Goal: Task Accomplishment & Management: Complete application form

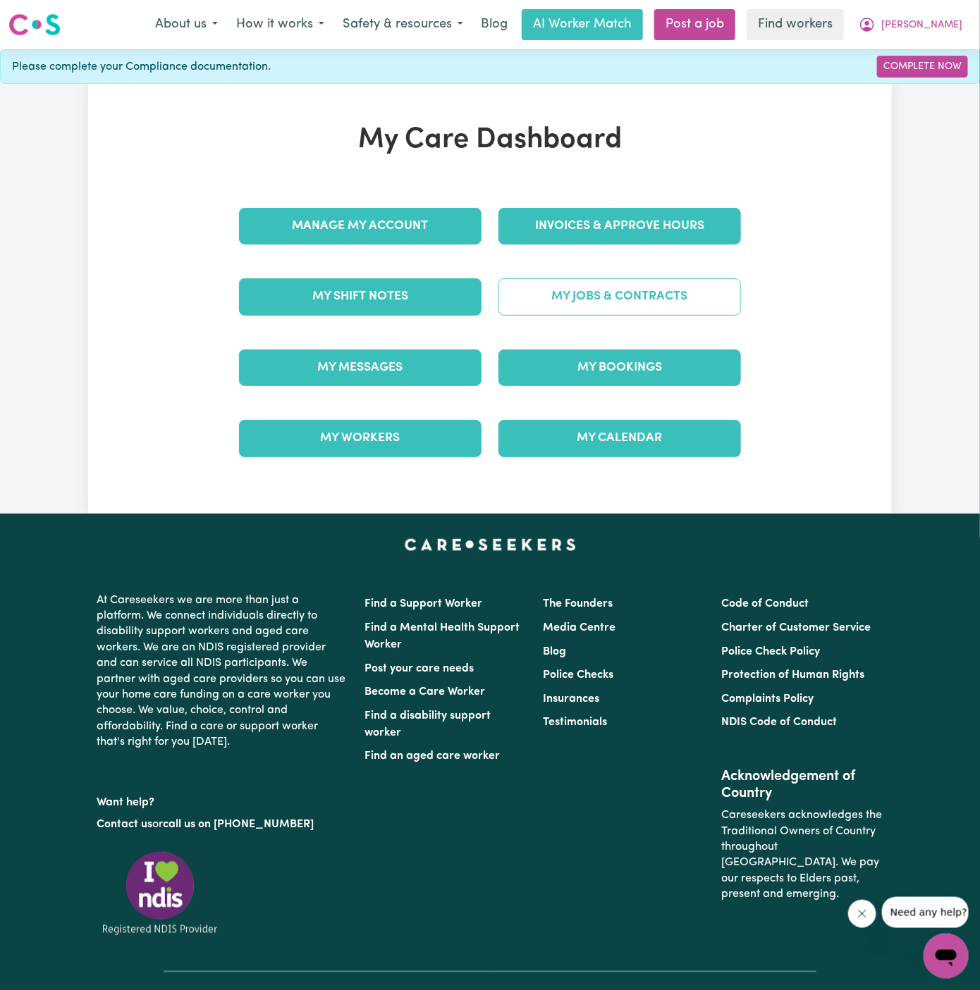
click at [640, 292] on link "My Jobs & Contracts" at bounding box center [619, 296] width 242 height 37
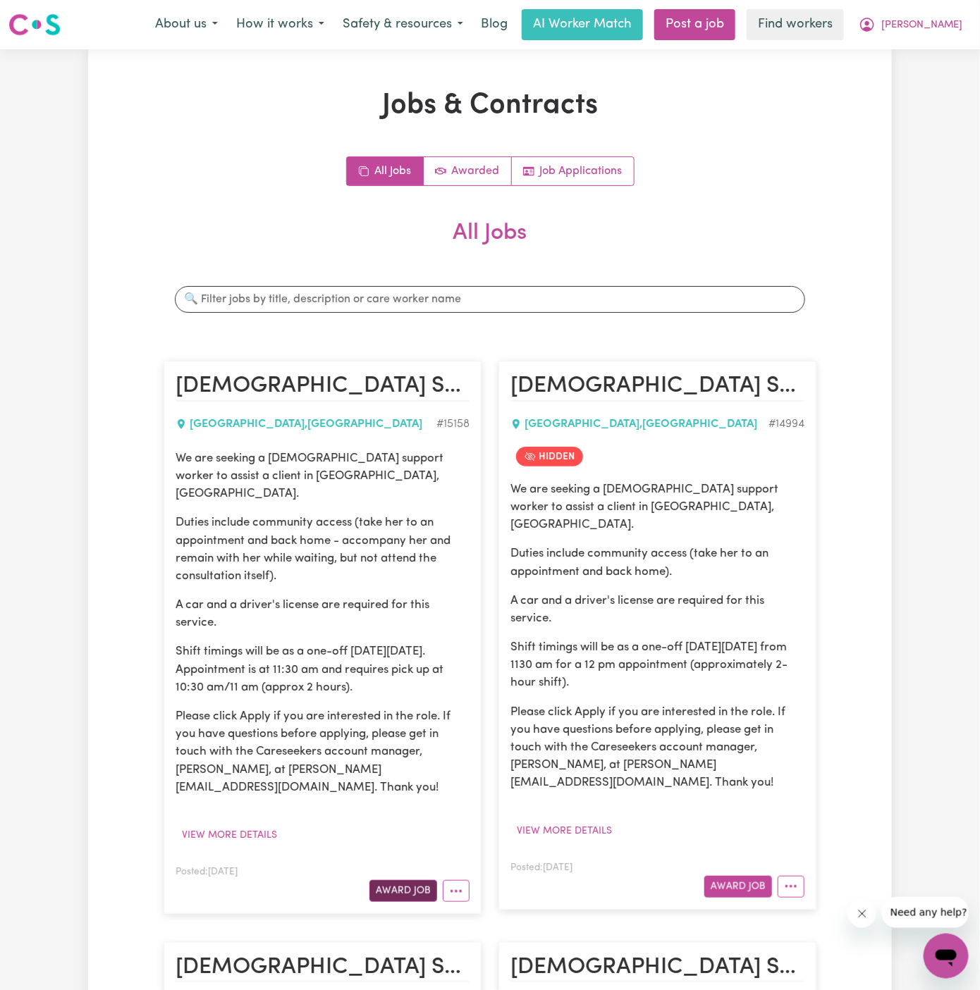
click at [404, 880] on button "Award Job" at bounding box center [403, 891] width 68 height 22
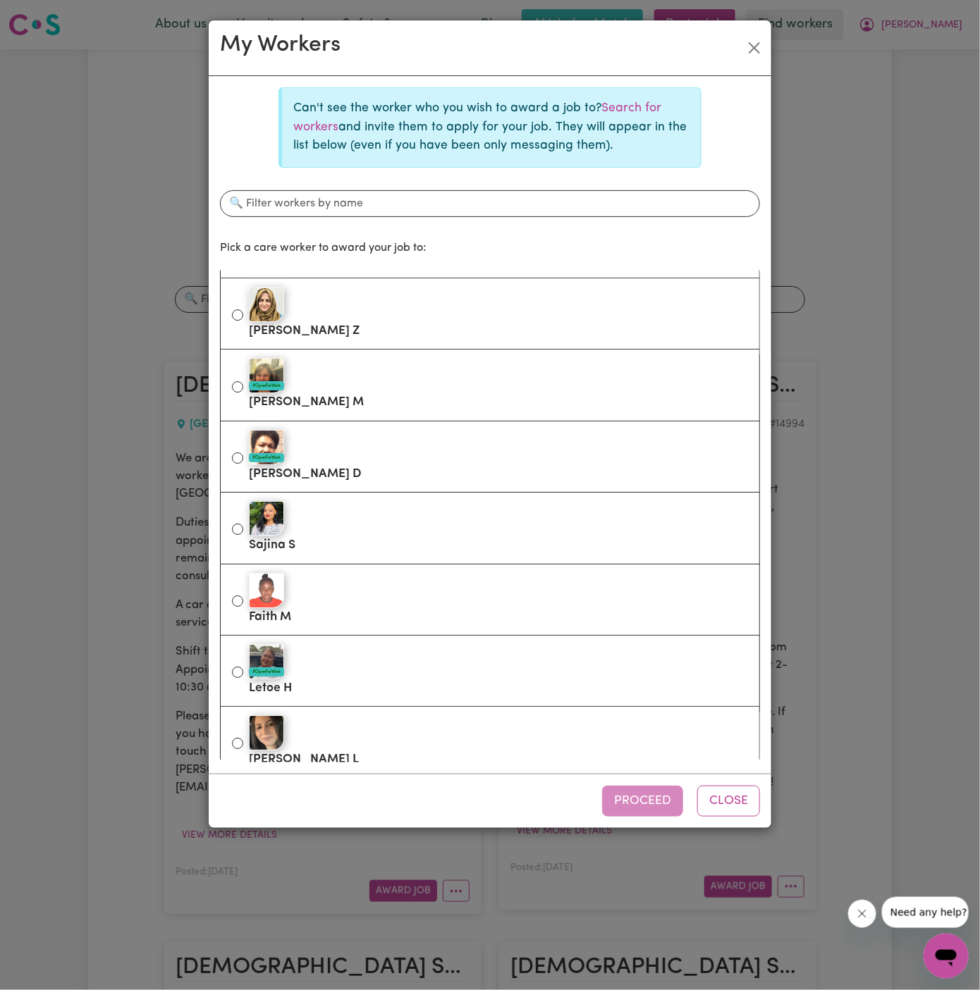
scroll to position [1722, 0]
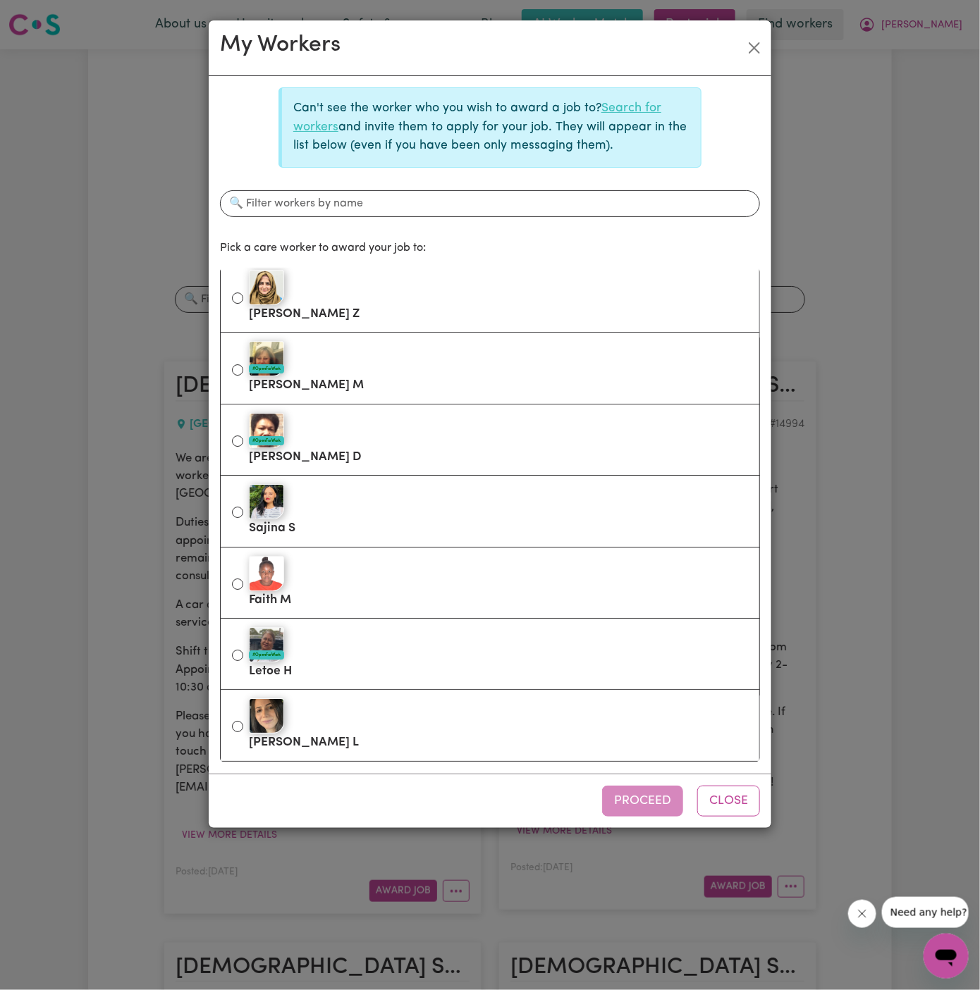
click at [635, 104] on link "Search for workers" at bounding box center [477, 117] width 368 height 30
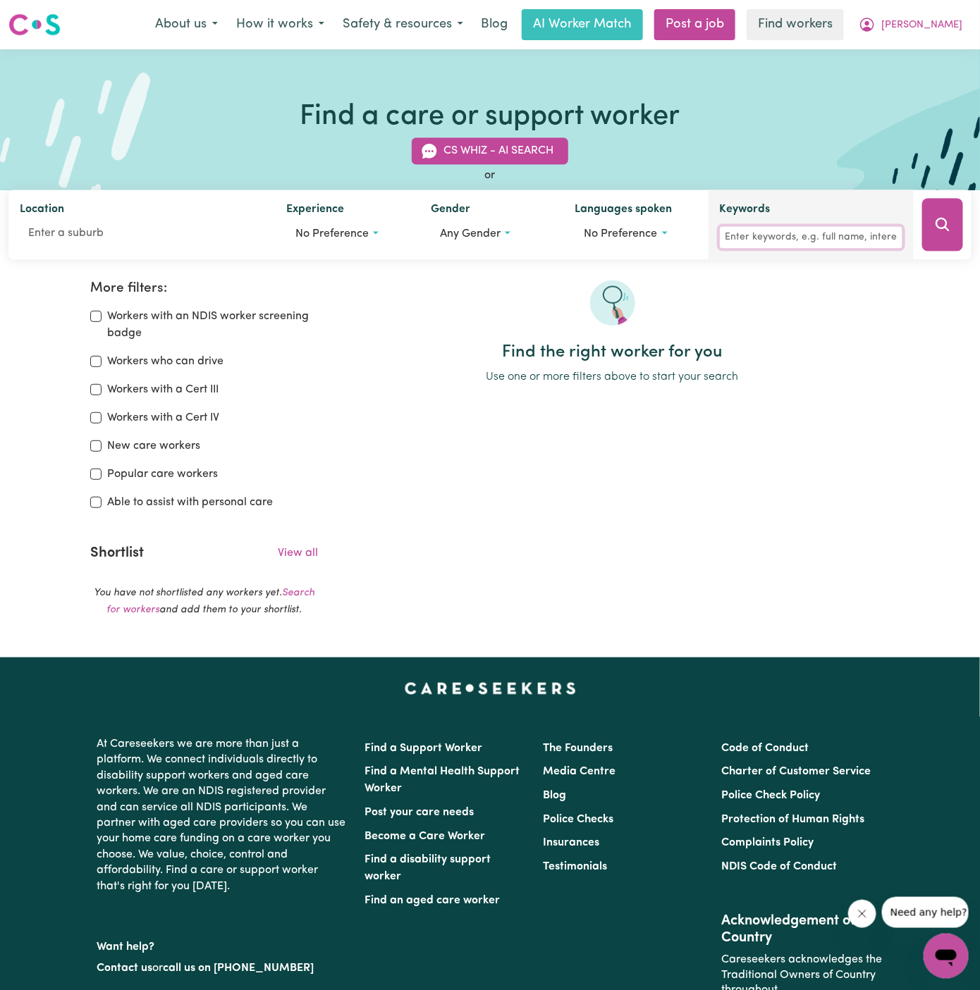
click at [733, 233] on input "Keywords" at bounding box center [811, 238] width 183 height 22
type input "wassia"
click at [931, 237] on button "Search" at bounding box center [942, 225] width 41 height 53
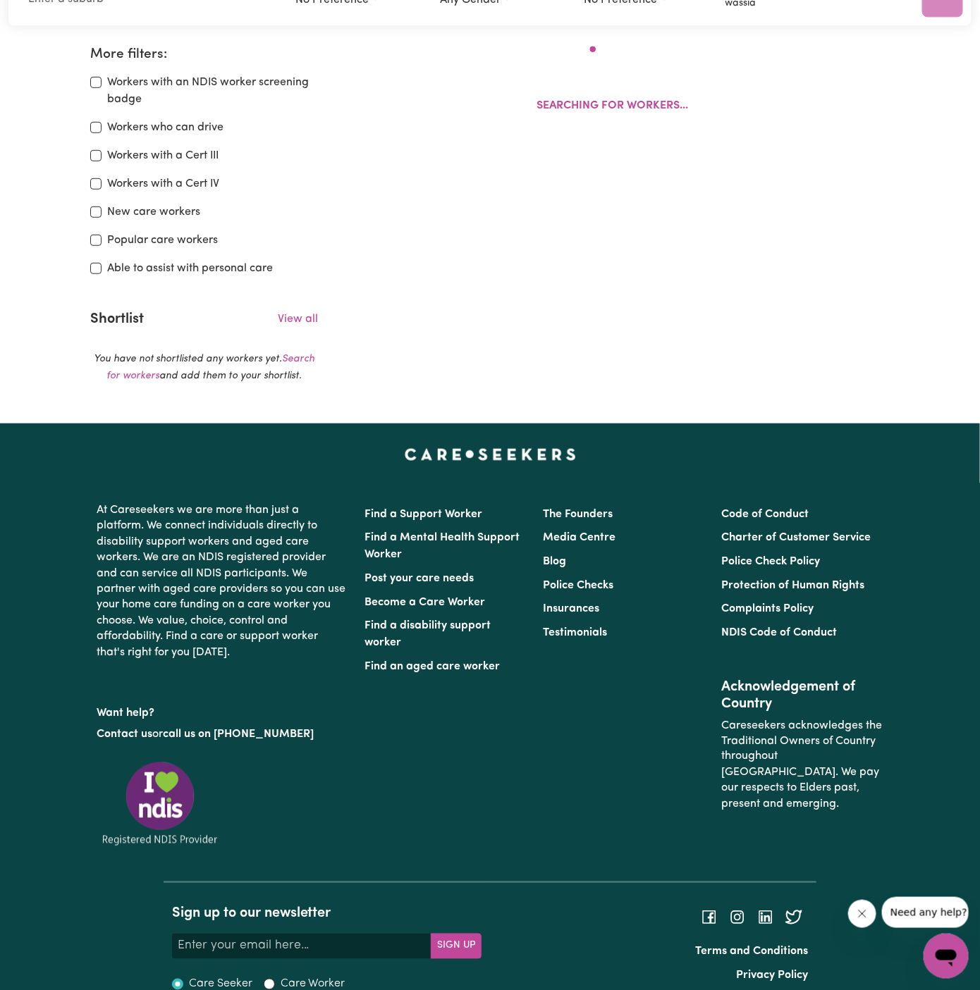
scroll to position [235, 0]
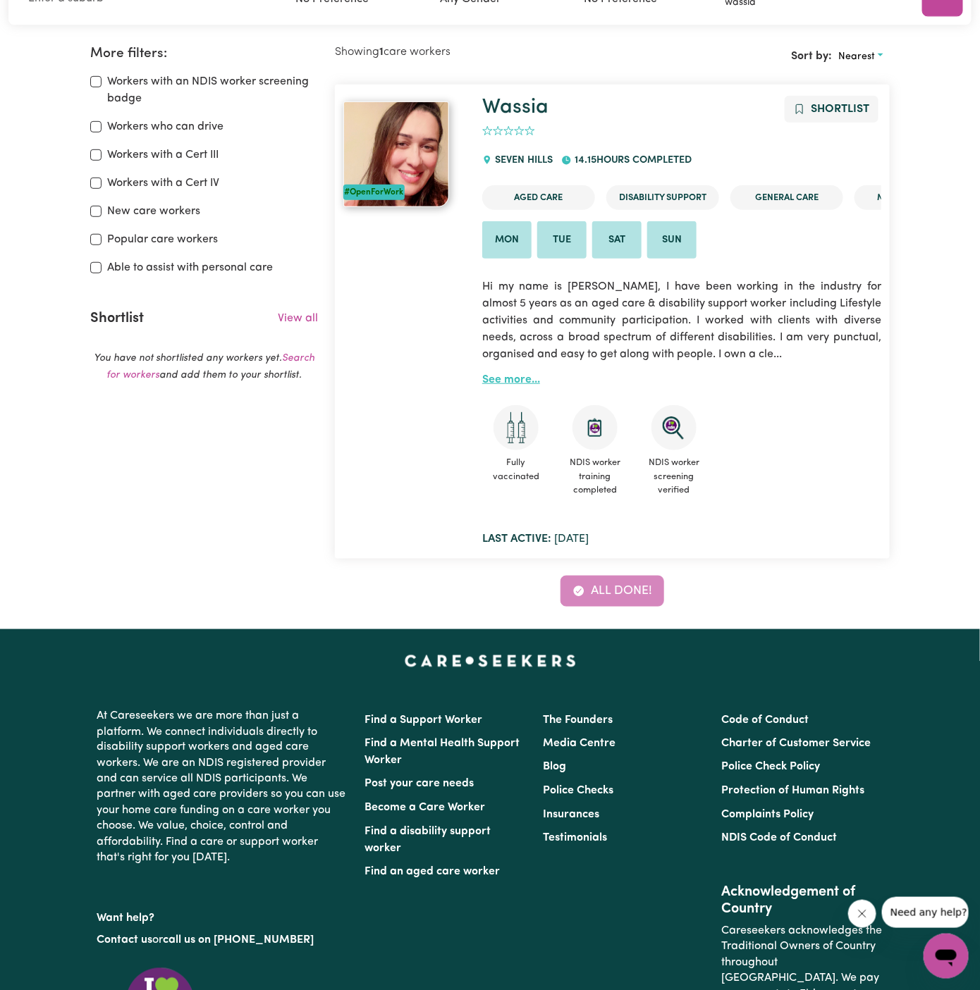
click at [498, 374] on link "See more..." at bounding box center [511, 379] width 58 height 11
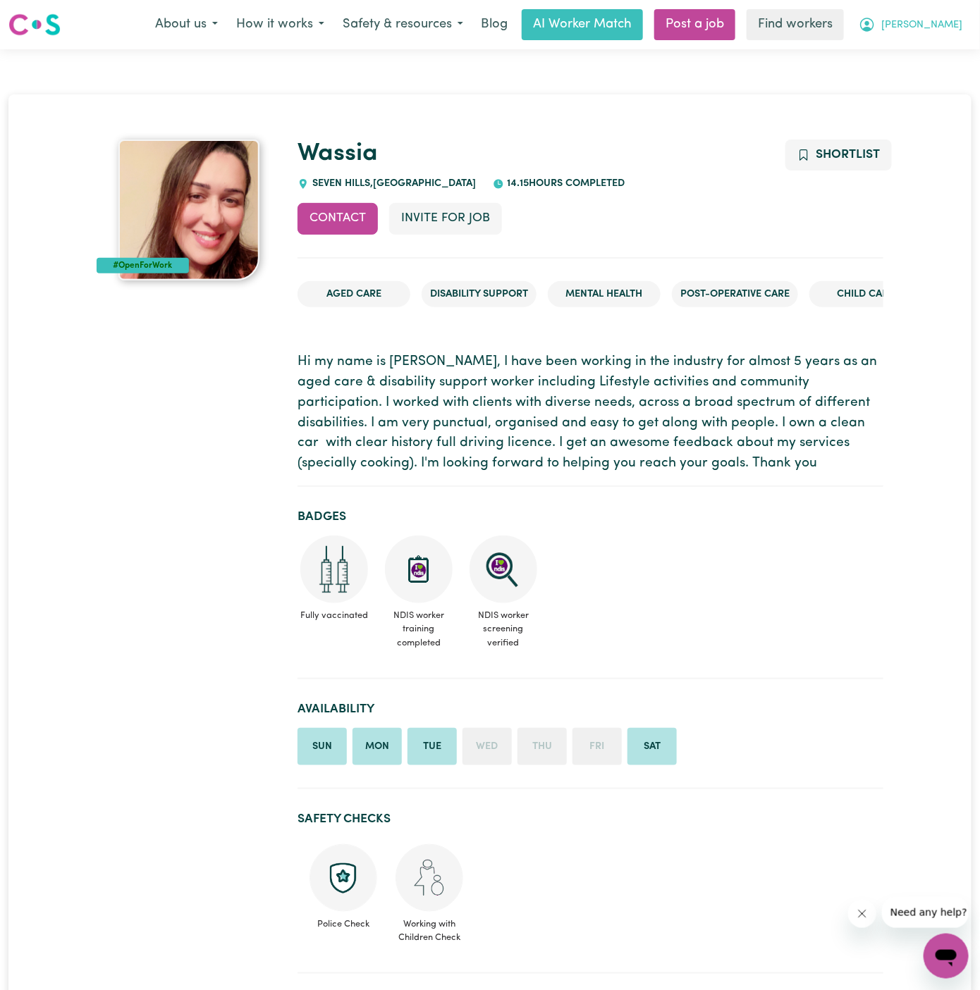
click at [951, 25] on span "[PERSON_NAME]" at bounding box center [921, 26] width 81 height 16
click at [949, 47] on link "My Dashboard" at bounding box center [914, 55] width 111 height 27
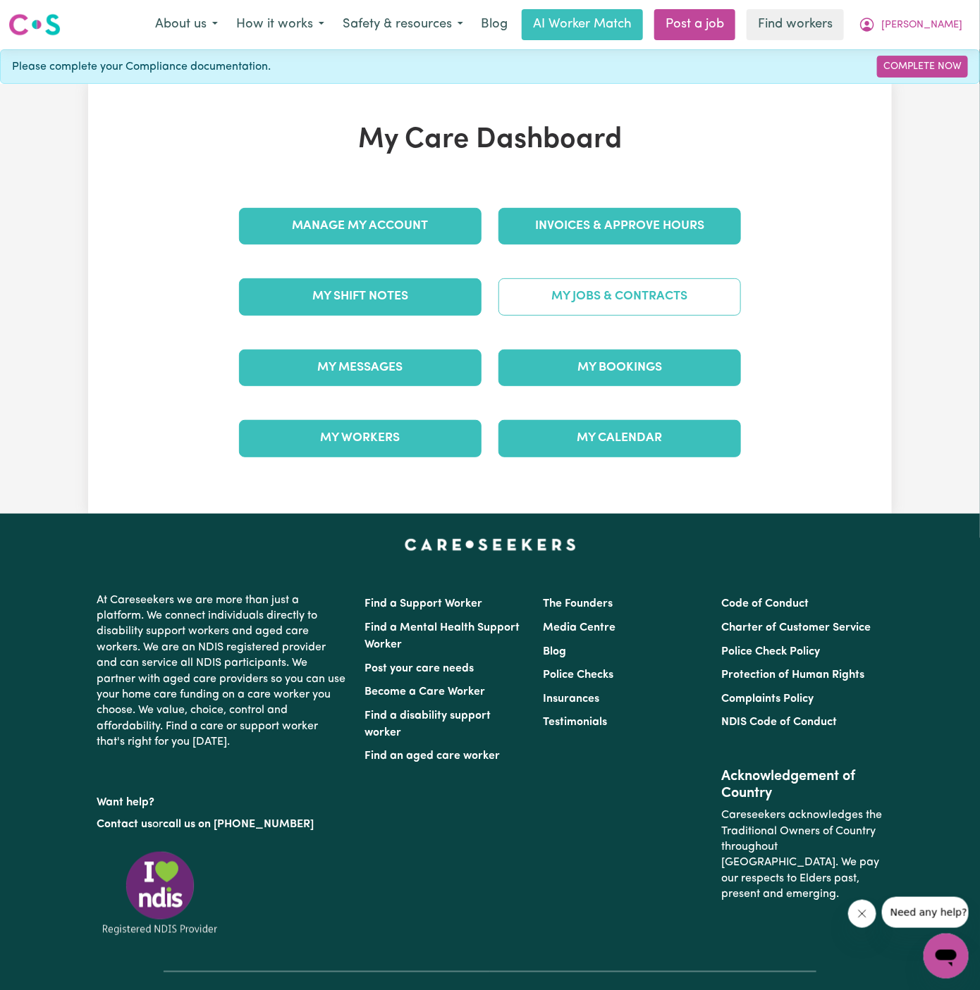
click at [584, 304] on link "My Jobs & Contracts" at bounding box center [619, 296] width 242 height 37
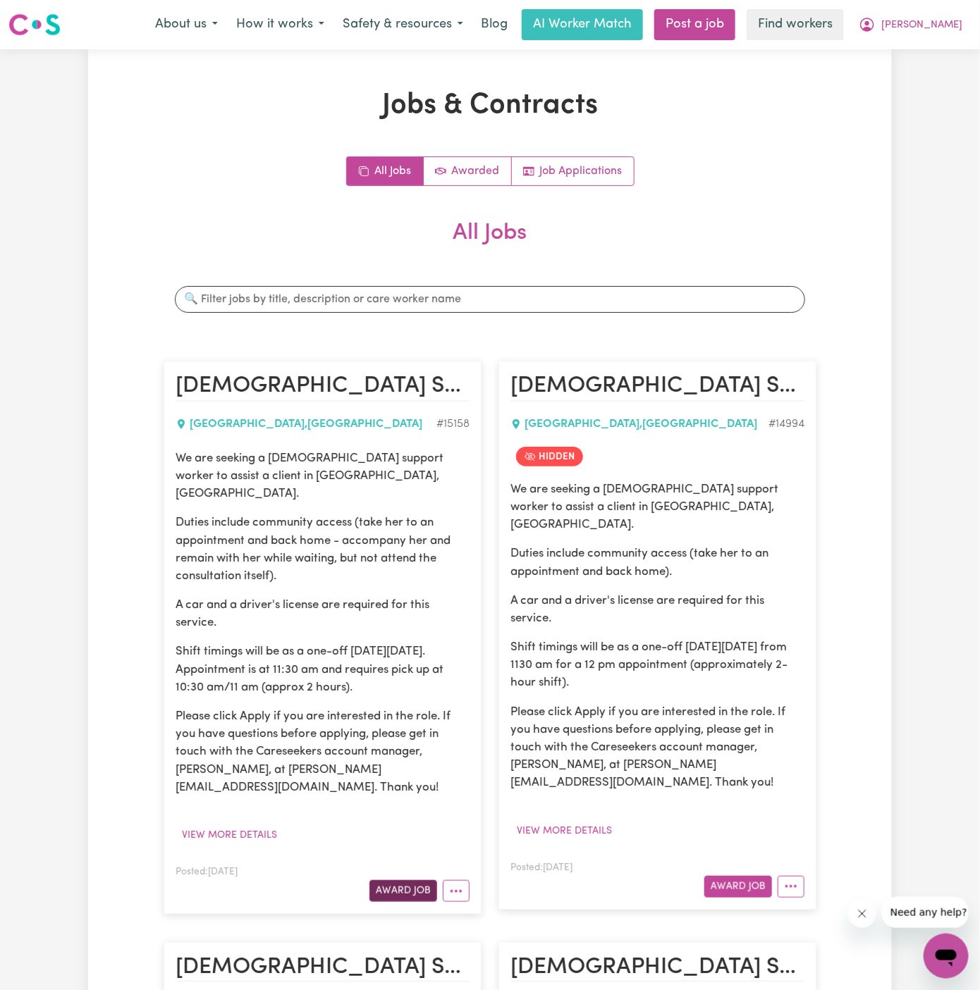
click at [417, 880] on button "Award Job" at bounding box center [403, 891] width 68 height 22
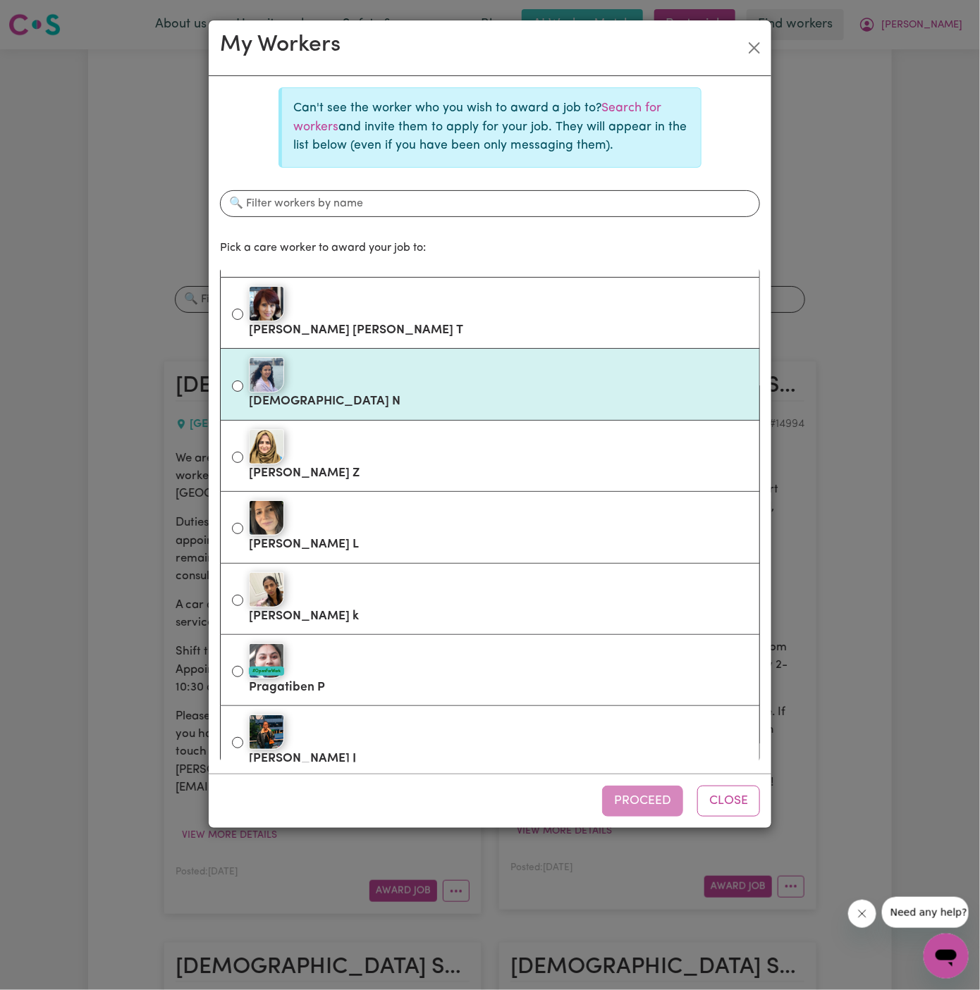
scroll to position [402, 0]
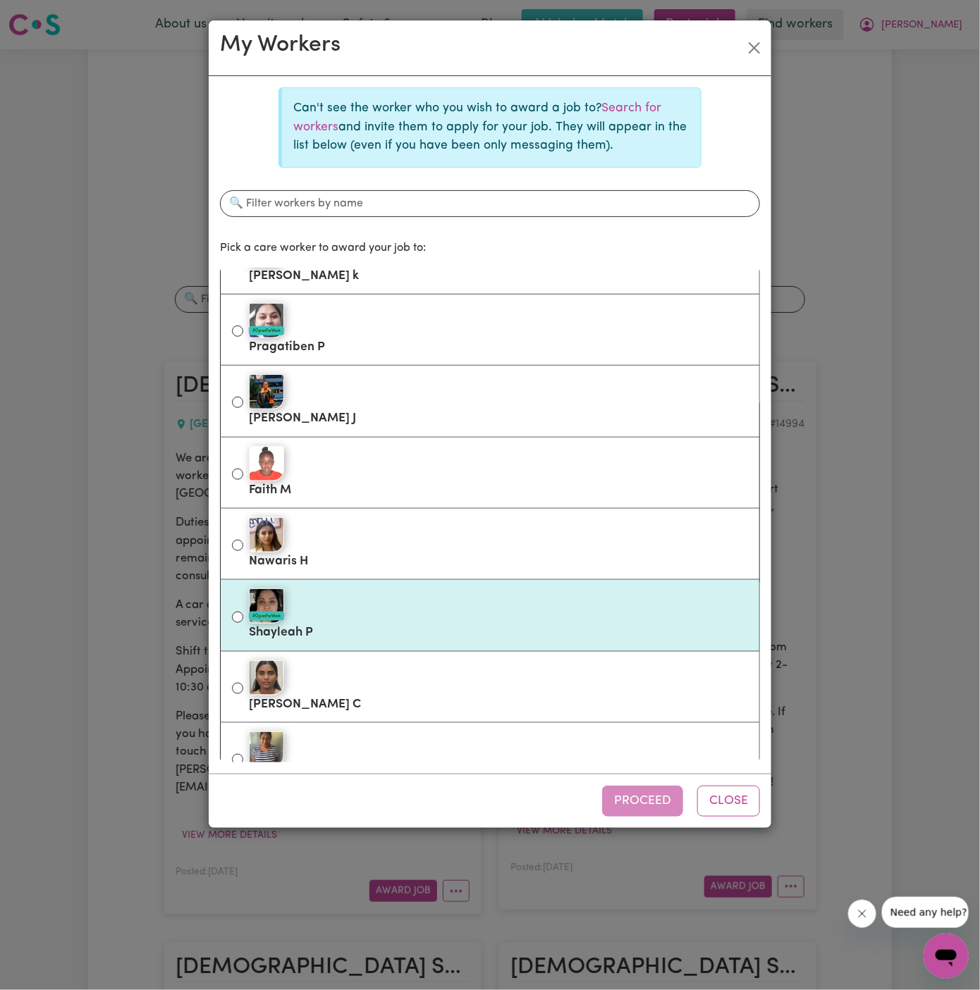
click at [421, 616] on div "#OpenForWork" at bounding box center [498, 605] width 499 height 35
click at [243, 616] on input "#OpenForWork Shayleah P" at bounding box center [237, 617] width 11 height 11
radio input "true"
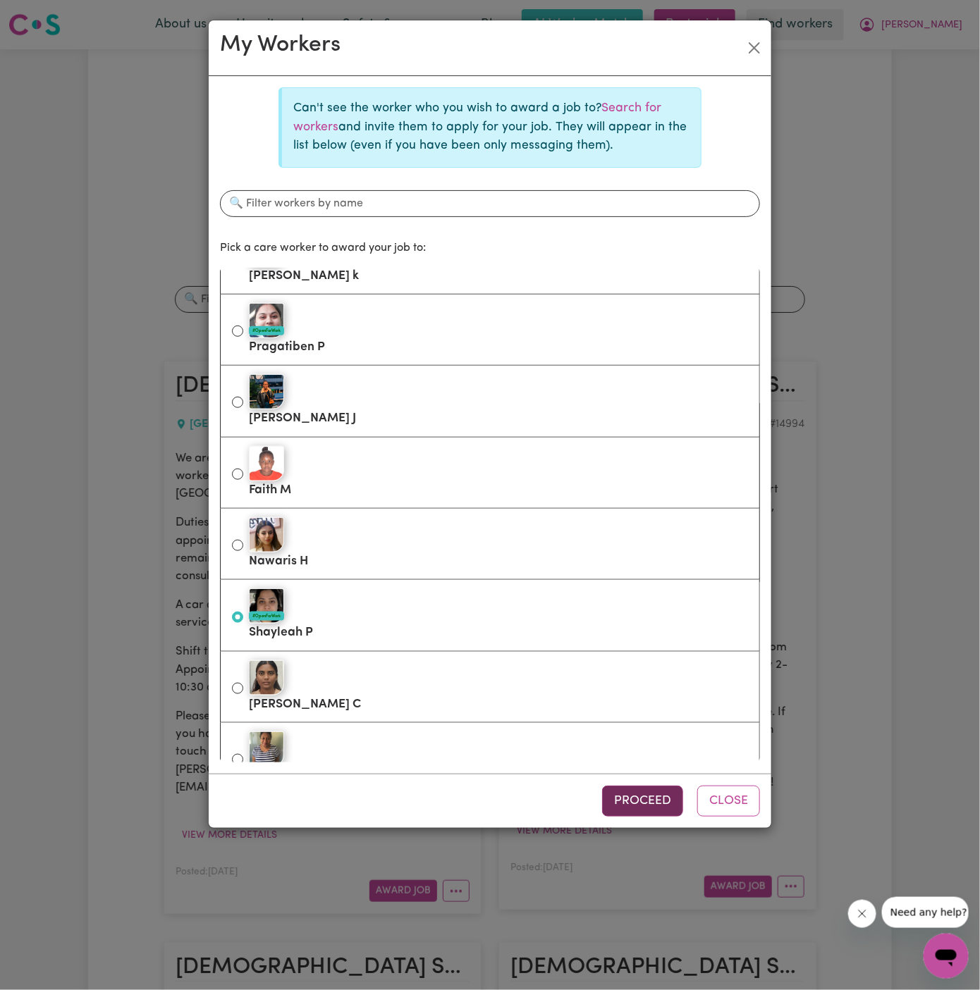
click at [657, 804] on button "Proceed" at bounding box center [642, 801] width 81 height 31
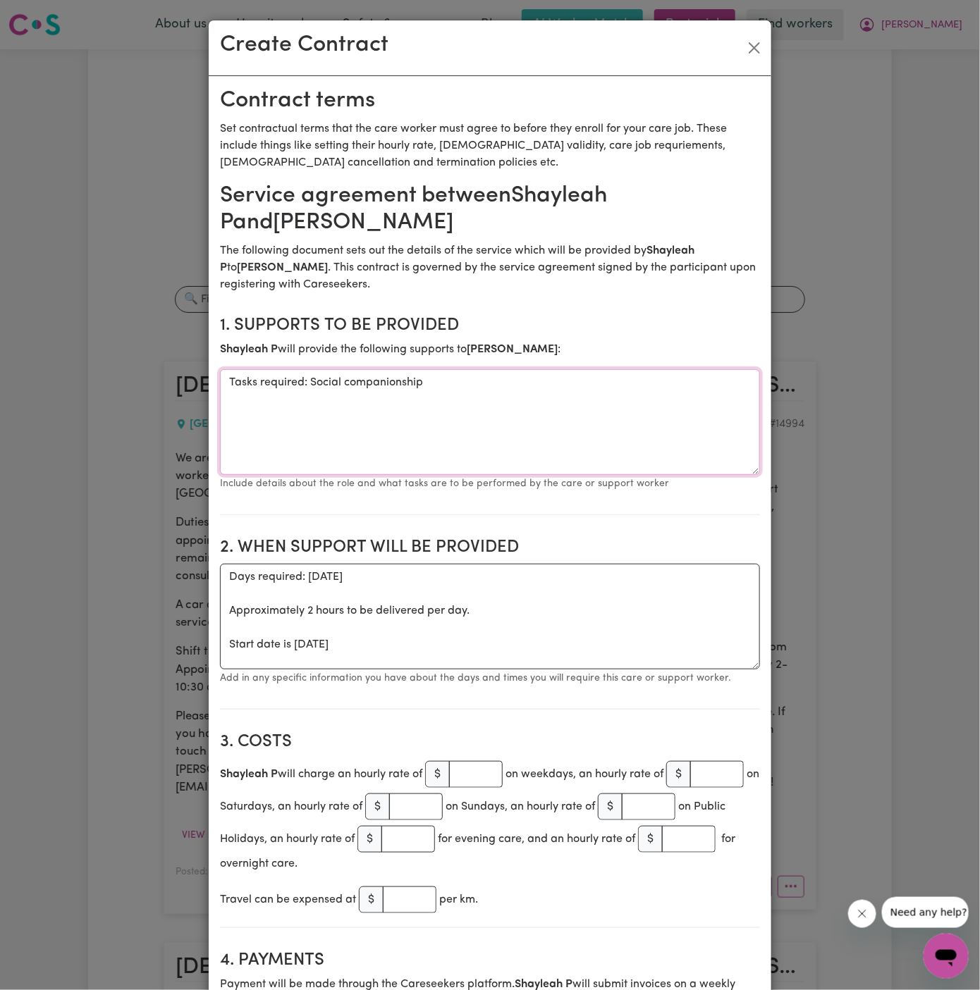
drag, startPoint x: 312, startPoint y: 385, endPoint x: 164, endPoint y: 385, distance: 148.0
click at [164, 385] on div "Create Contract Contract terms Set contractual terms that the care worker must …" at bounding box center [490, 495] width 980 height 990
click at [457, 385] on textarea "Social companionship" at bounding box center [490, 422] width 540 height 106
type textarea "Social companionship and community access"
click at [297, 644] on textarea "Days required: [DATE] Approximately 2 hours to be delivered per day. Start date…" at bounding box center [490, 617] width 540 height 106
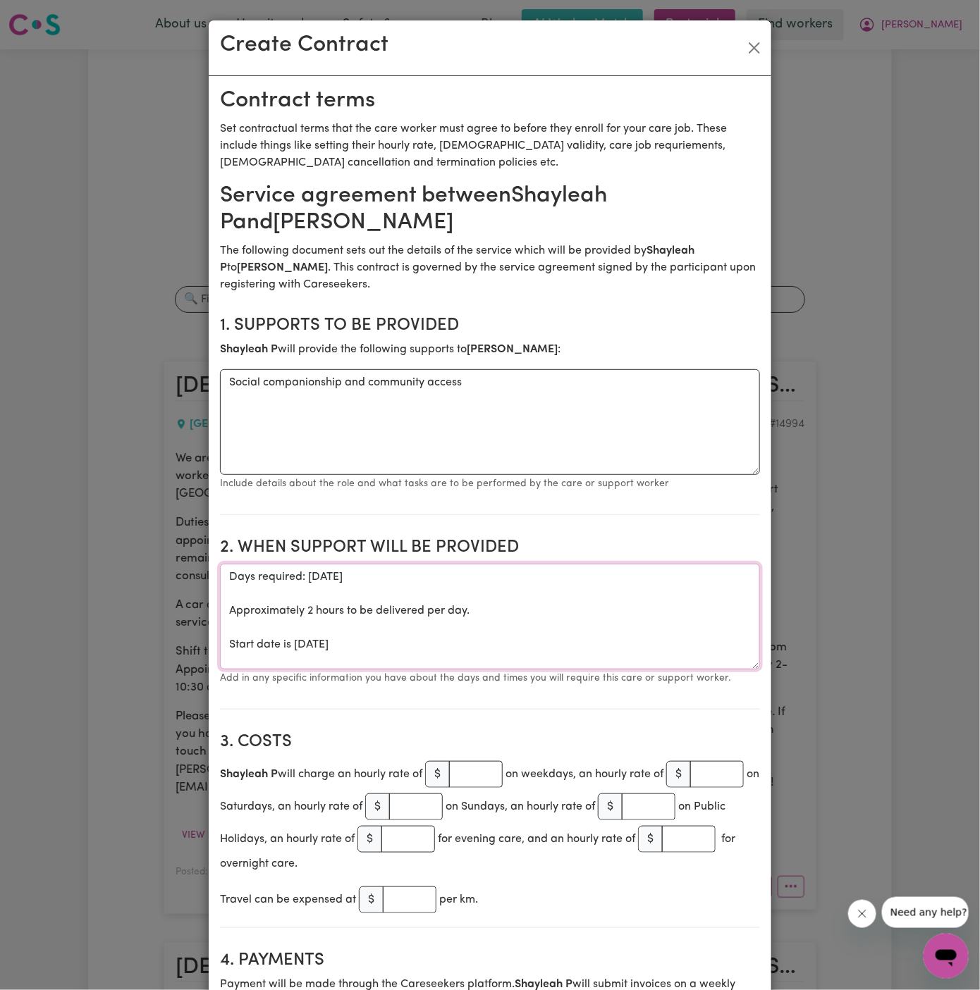
drag, startPoint x: 295, startPoint y: 644, endPoint x: 198, endPoint y: 579, distance: 116.9
click at [198, 579] on div "Create Contract Contract terms Set contractual terms that the care worker must …" at bounding box center [490, 495] width 980 height 990
click at [440, 573] on textarea "ONE OFF [DATE]" at bounding box center [490, 617] width 540 height 106
type textarea "ONE OFF [DATE] from 1030 am to 1230 pm"
click at [491, 762] on input "number" at bounding box center [476, 774] width 54 height 27
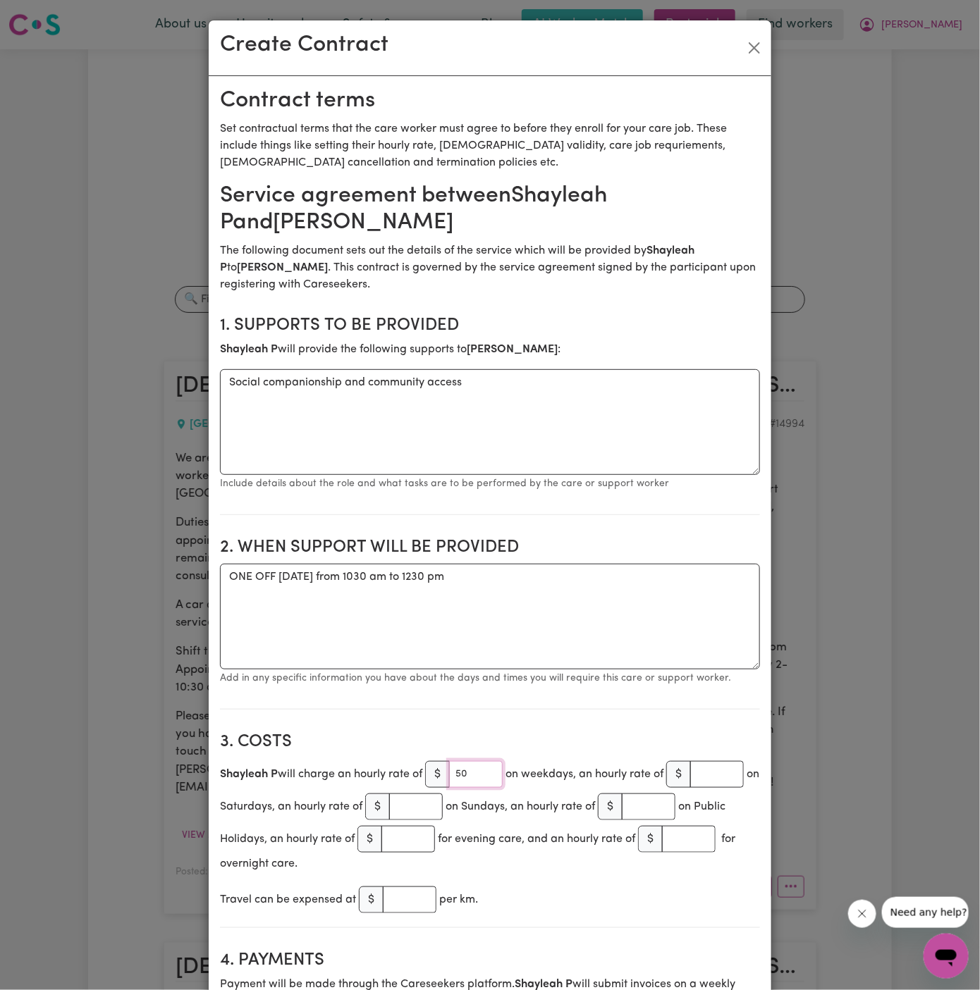
type input "50"
click at [385, 669] on p "Add in any specific information you have about the days and times you will requ…" at bounding box center [490, 677] width 540 height 17
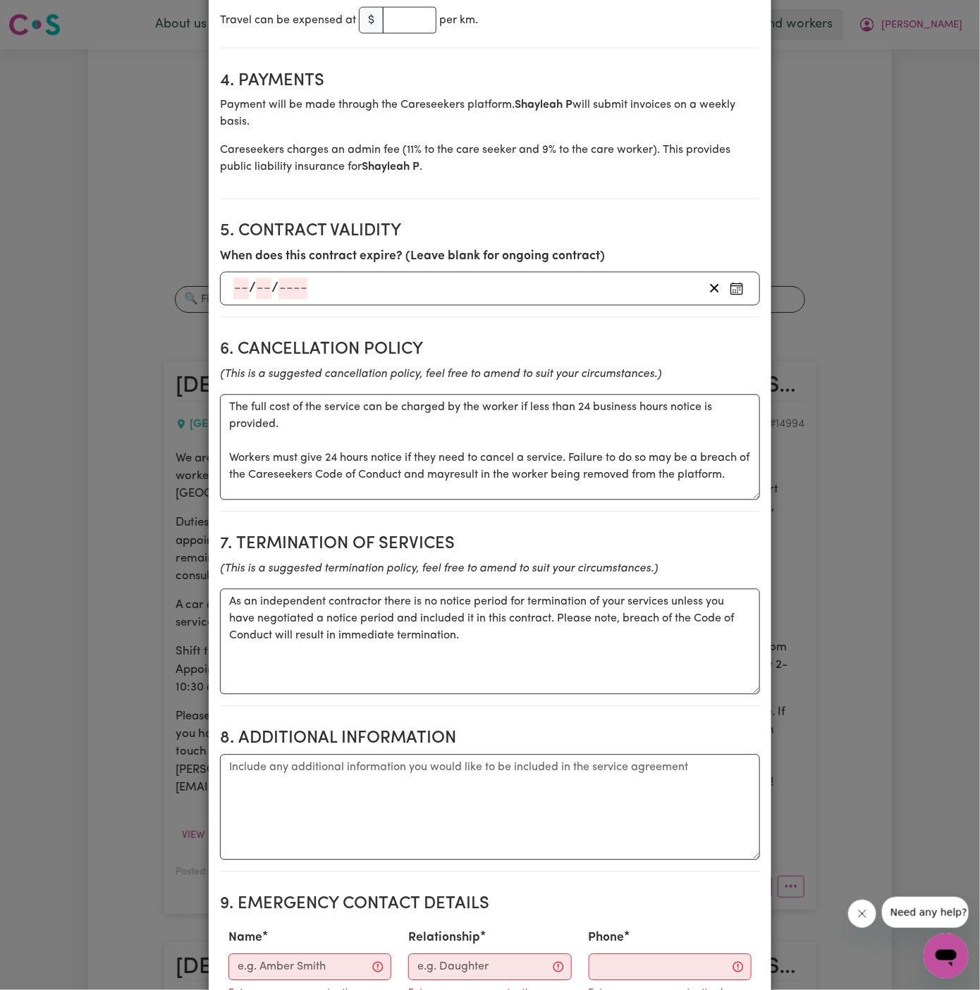
scroll to position [899, 0]
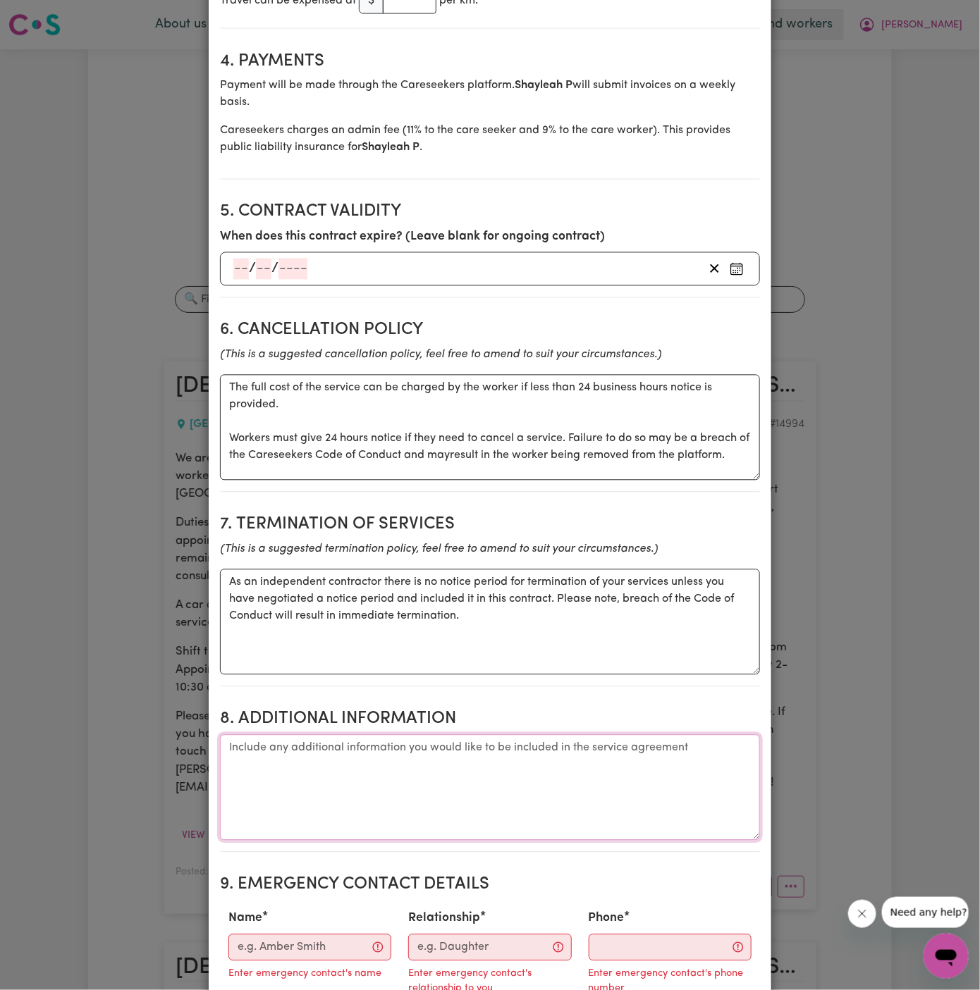
click at [515, 777] on textarea "Additional information" at bounding box center [490, 788] width 540 height 106
paste textarea "[STREET_ADDRESS]"
click at [226, 742] on textarea "[STREET_ADDRESS]" at bounding box center [490, 788] width 540 height 106
click at [650, 739] on textarea "Client's Address: [STREET_ADDRESS]" at bounding box center [490, 788] width 540 height 106
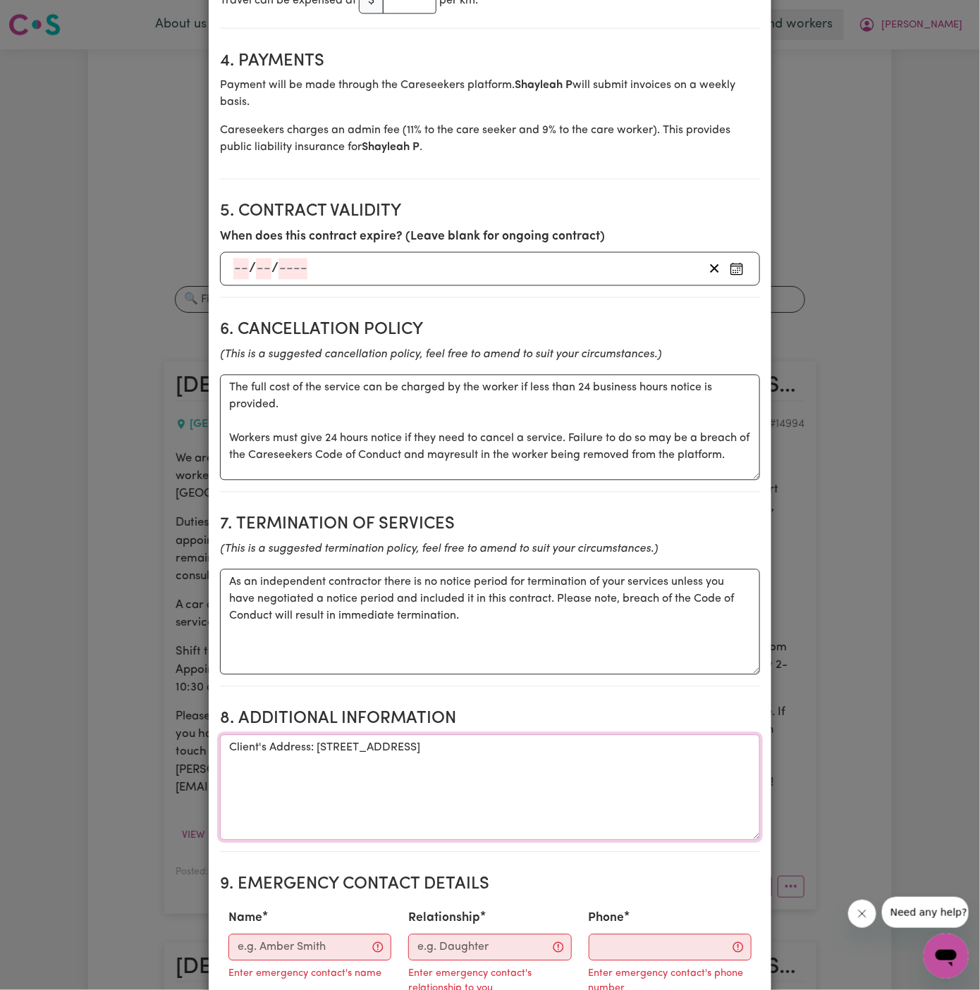
click at [626, 735] on textarea "Client's Address: [STREET_ADDRESS]" at bounding box center [490, 788] width 540 height 106
click at [531, 735] on textarea "Client's Address: [STREET_ADDRESS]" at bounding box center [490, 788] width 540 height 106
type textarea "Client's Address: [STREET_ADDRESS]"
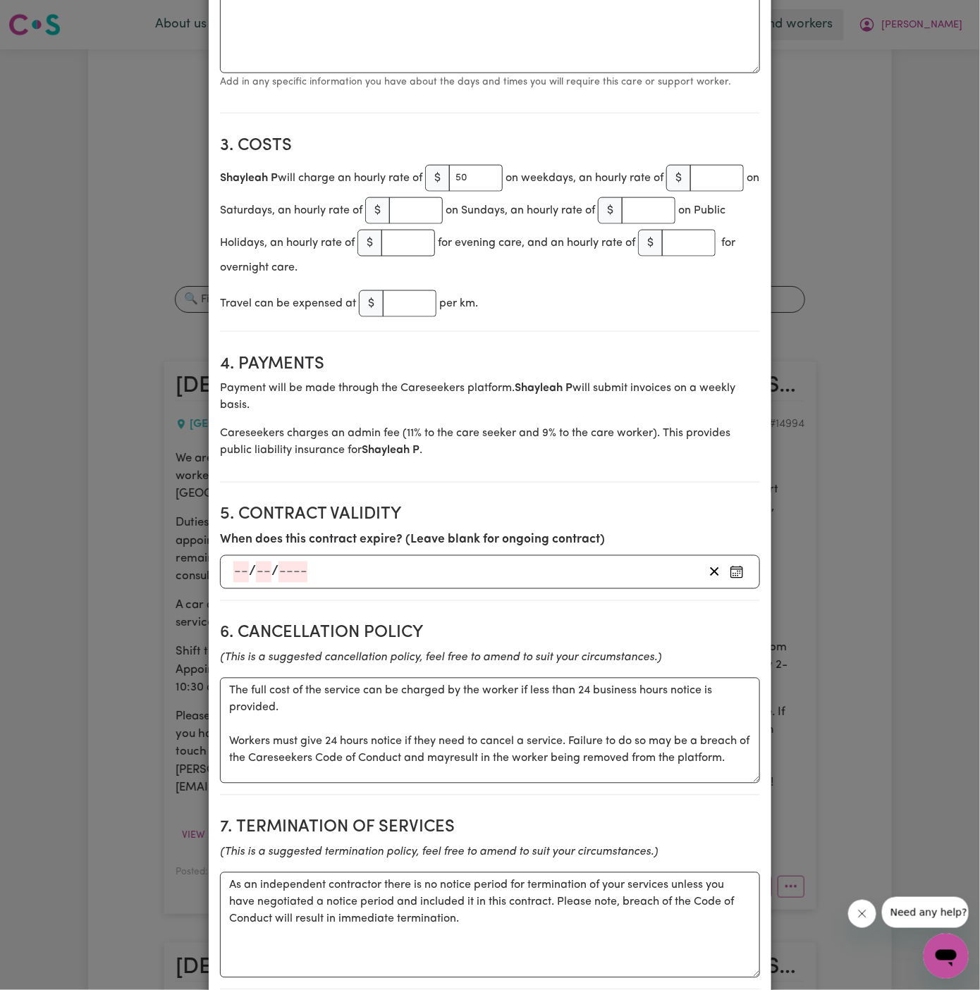
scroll to position [0, 0]
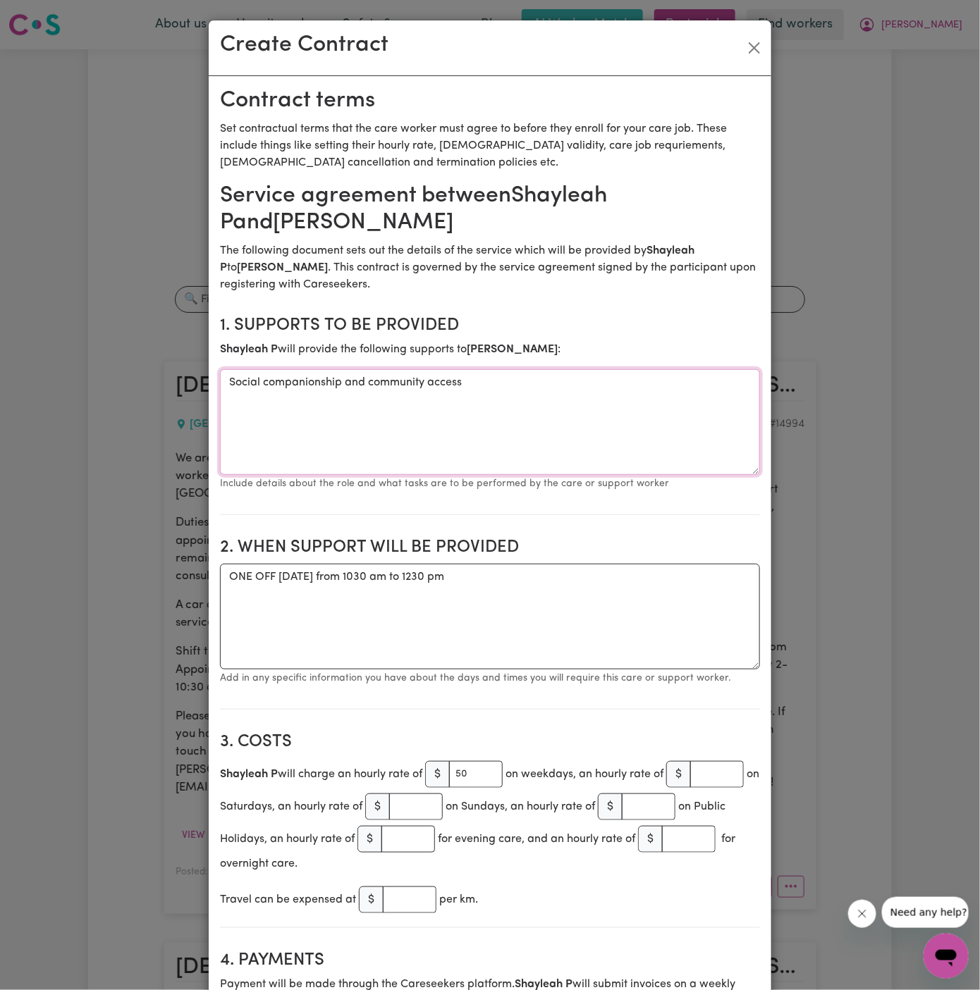
click at [516, 375] on textarea "Social companionship and community access" at bounding box center [490, 422] width 540 height 106
paste textarea "(take her to an appointment and back home - accompany her and remain with her w…"
click at [619, 426] on textarea "Social companionship and community access (take her to an appointment and back …" at bounding box center [490, 422] width 540 height 106
click at [670, 426] on textarea "Social companionship and community access (take her to an appointment and back …" at bounding box center [490, 422] width 540 height 106
click at [395, 429] on textarea "Social companionship and community access (take her to an appointment and back …" at bounding box center [490, 422] width 540 height 106
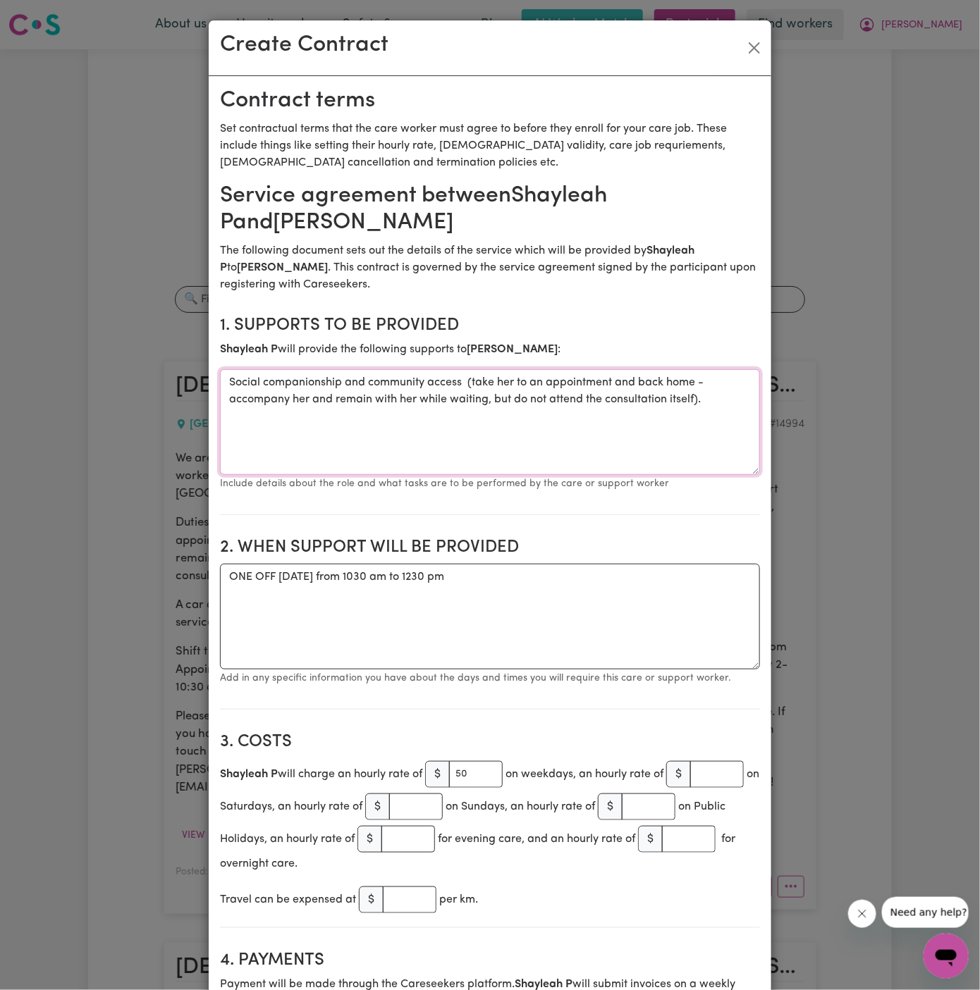
click at [508, 401] on textarea "Social companionship and community access (take her to an appointment and back …" at bounding box center [490, 422] width 540 height 106
click at [581, 451] on textarea "Social companionship and community access (take her to an appointment and back …" at bounding box center [490, 422] width 540 height 106
type textarea "Social companionship and community access (take her to an appointment and back …"
click at [626, 599] on textarea "ONE OFF [DATE] from 1030 am to 1230 pm" at bounding box center [490, 617] width 540 height 106
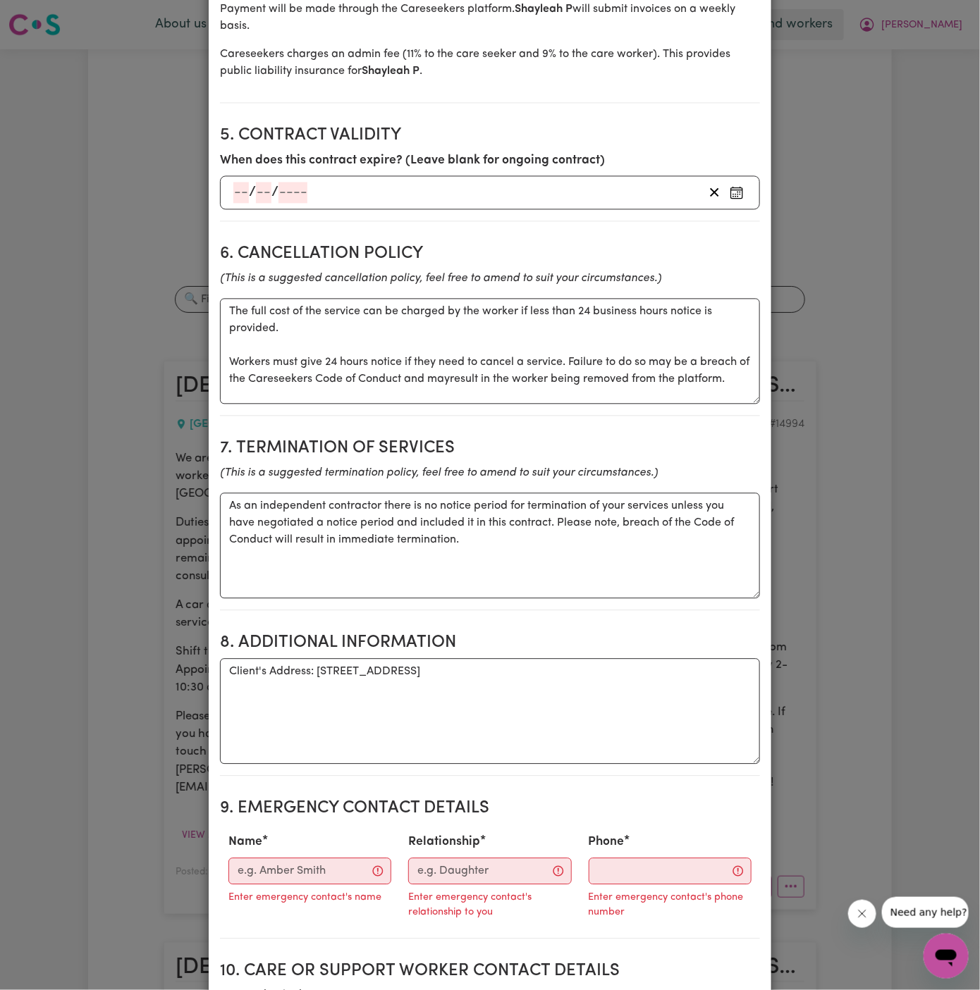
scroll to position [1076, 0]
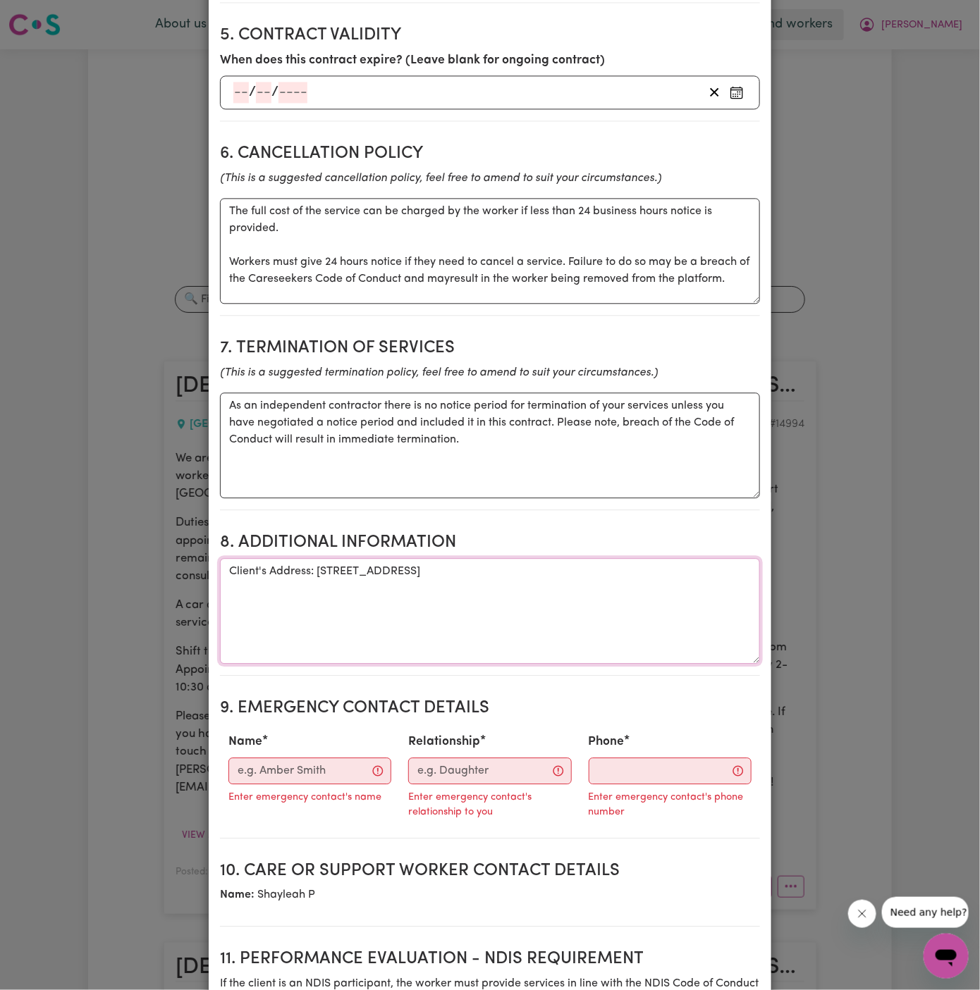
click at [626, 599] on textarea "Client's Address: [STREET_ADDRESS]" at bounding box center [490, 611] width 540 height 106
click at [327, 766] on input "Name" at bounding box center [309, 771] width 163 height 27
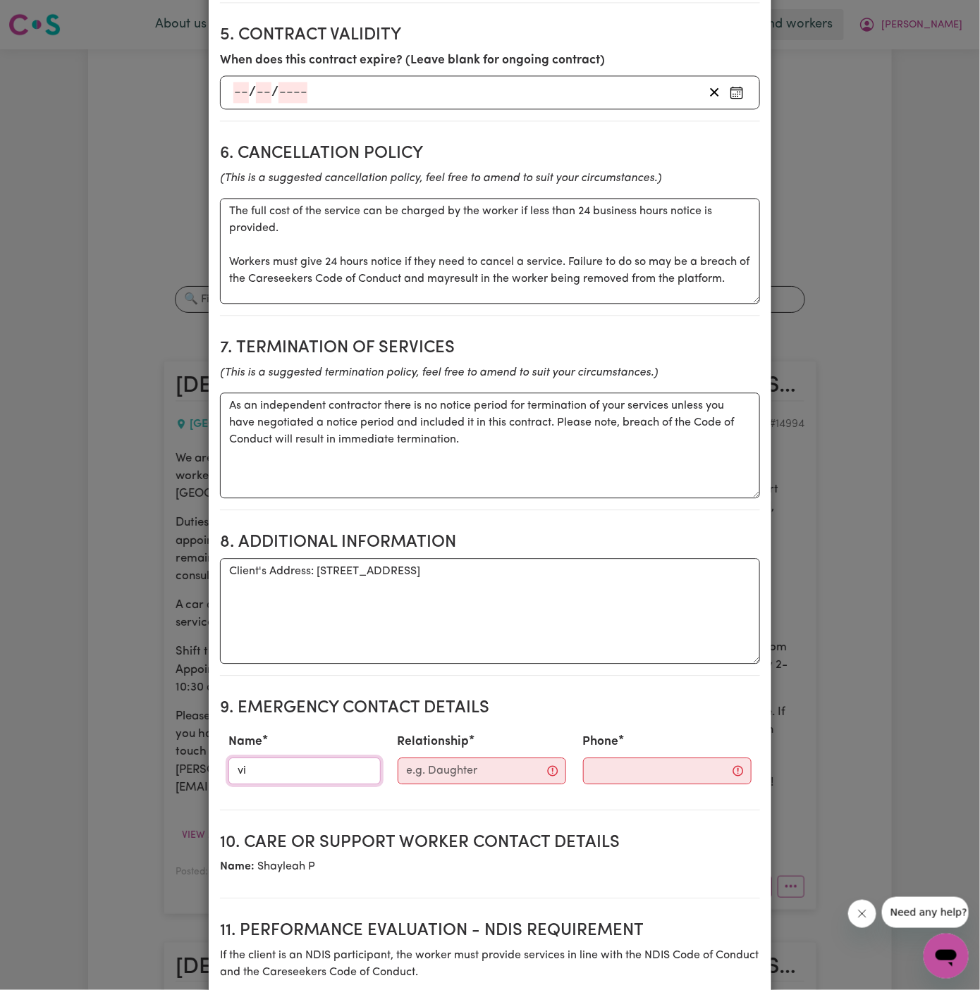
type input "Vitality Club"
click at [466, 760] on input "Relationship" at bounding box center [481, 771] width 168 height 27
type input "Case Manager"
click at [612, 760] on input "Phone" at bounding box center [654, 771] width 171 height 27
paste input "81032037"
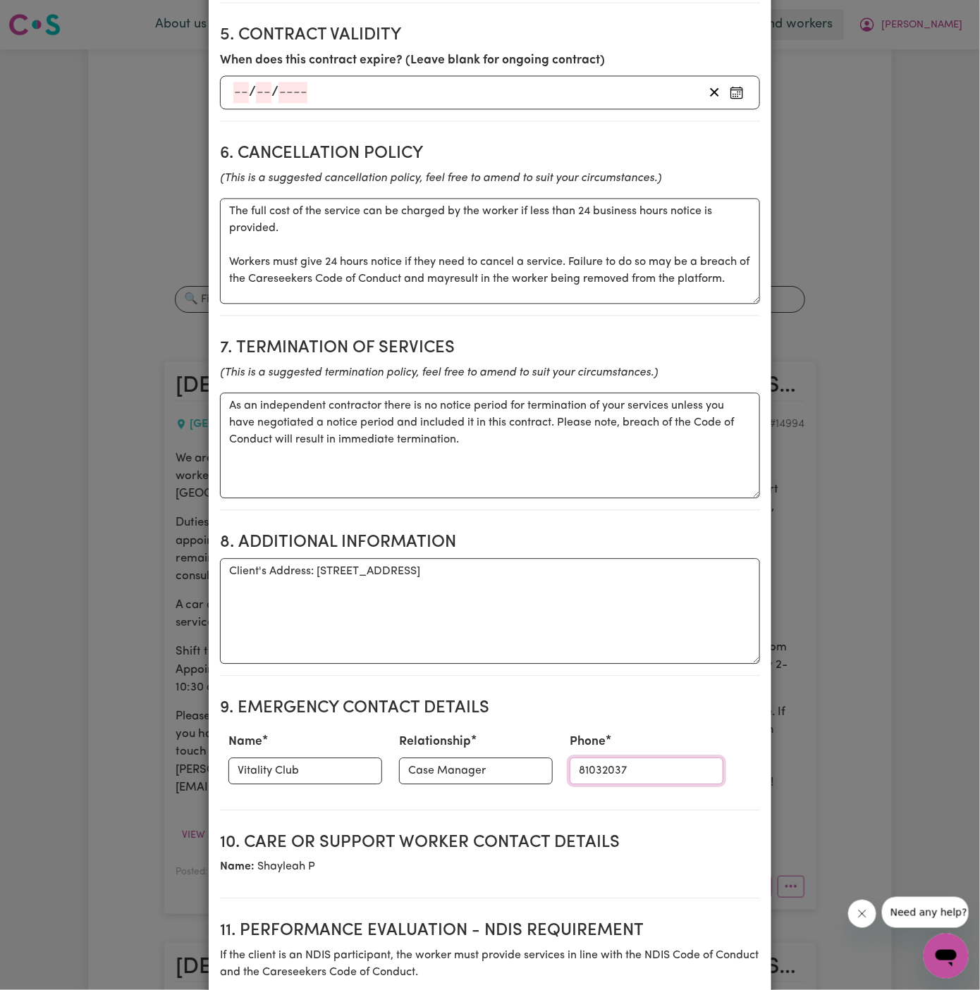
type input "81032037"
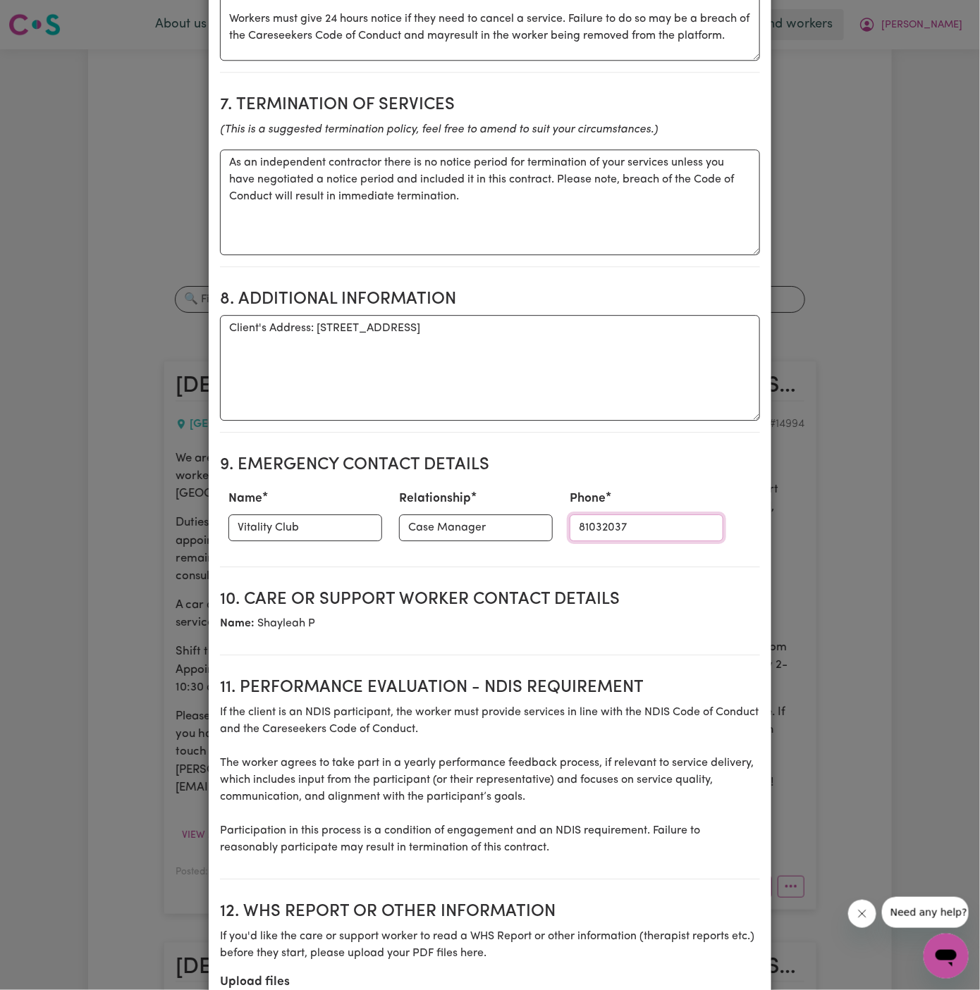
scroll to position [1381, 0]
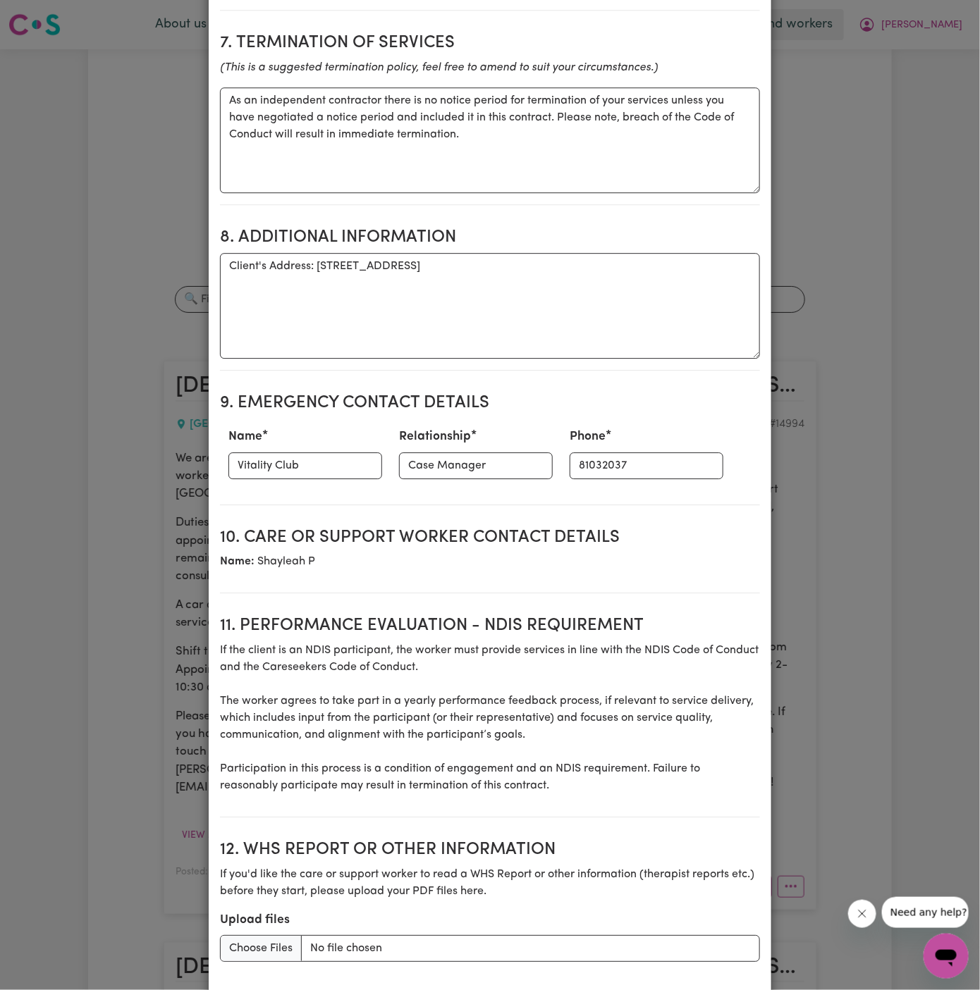
click at [544, 616] on h2 "11. Performance evaluation - NDIS requirement" at bounding box center [490, 626] width 540 height 20
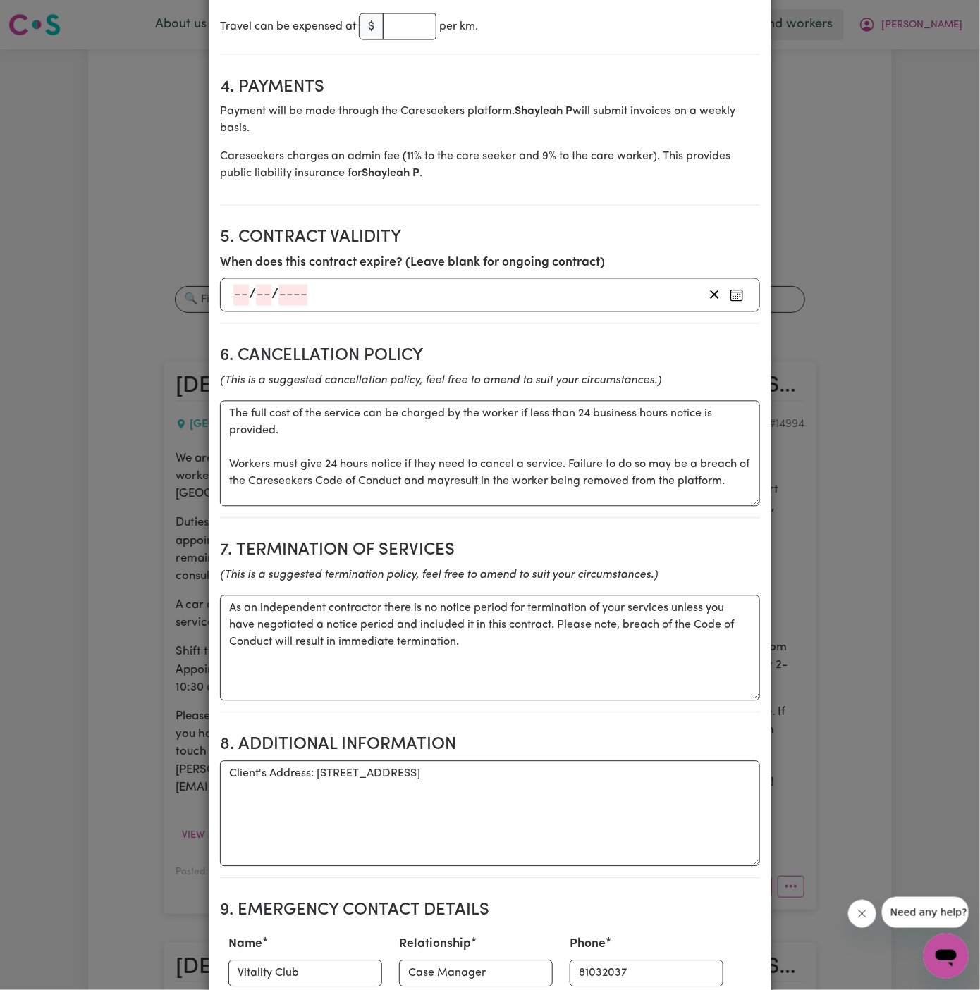
scroll to position [1481, 0]
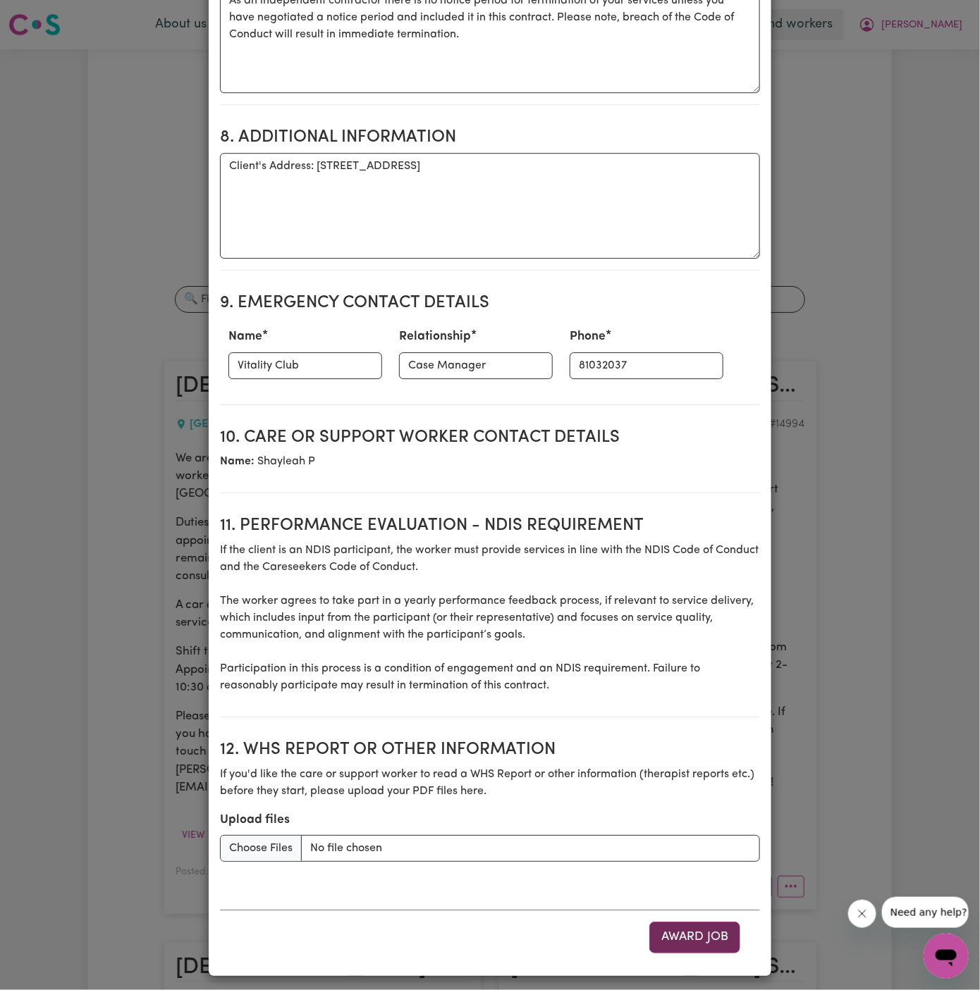
click at [682, 922] on button "Award Job" at bounding box center [694, 937] width 91 height 31
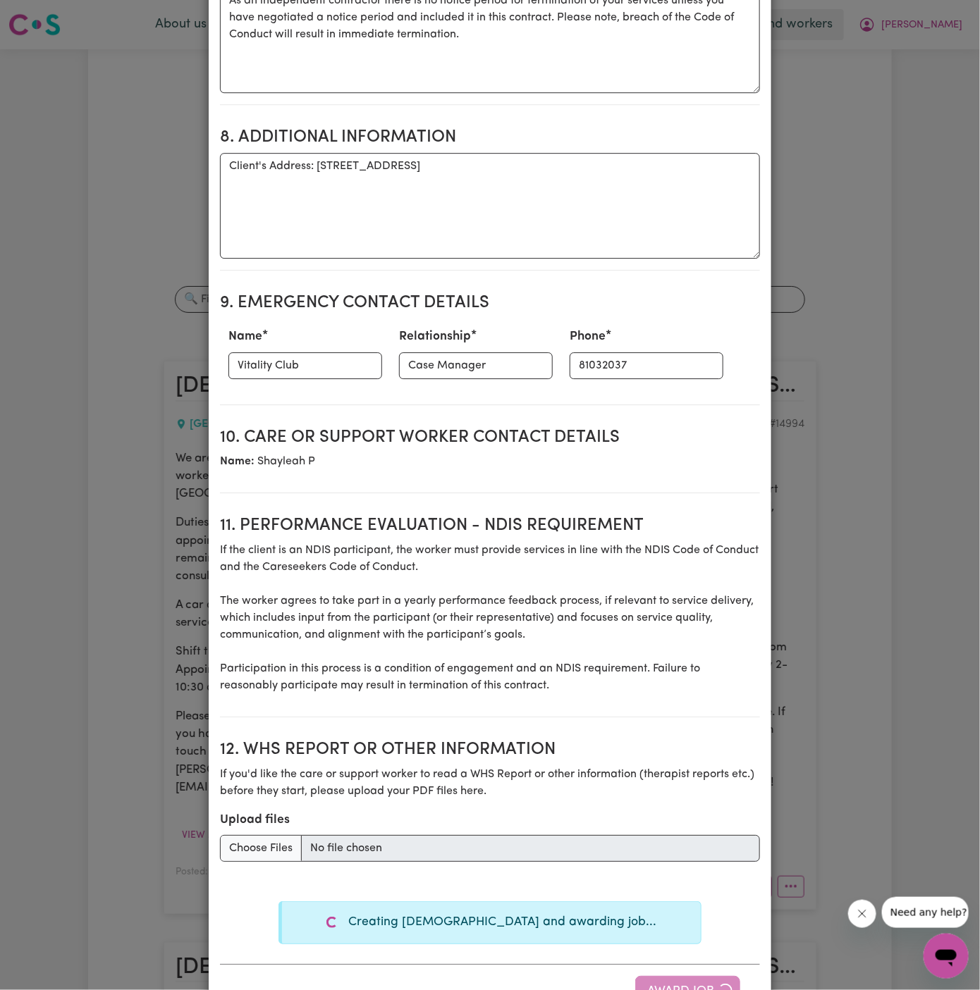
type textarea "Tasks required: Social companionship"
type textarea "Days required: [DATE] Approximately 2 hours to be delivered per day. Start date…"
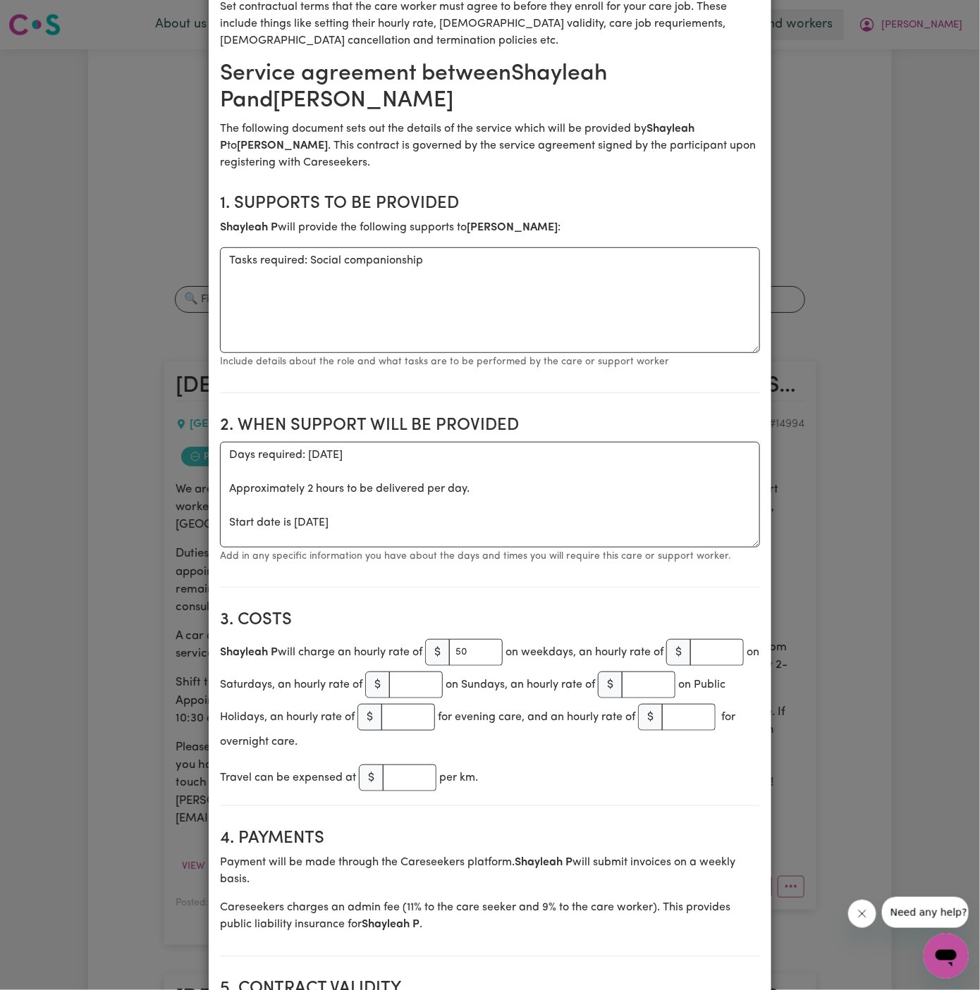
scroll to position [0, 0]
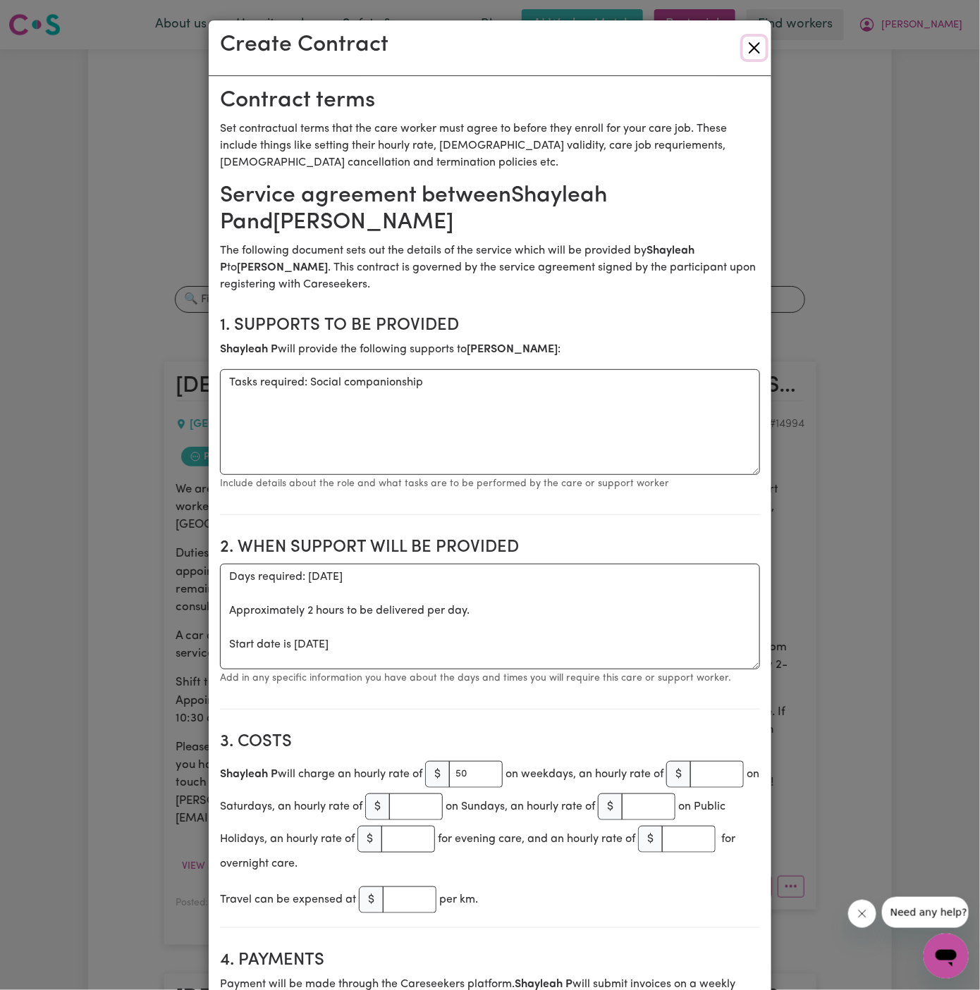
click at [752, 45] on button "Close" at bounding box center [754, 48] width 23 height 23
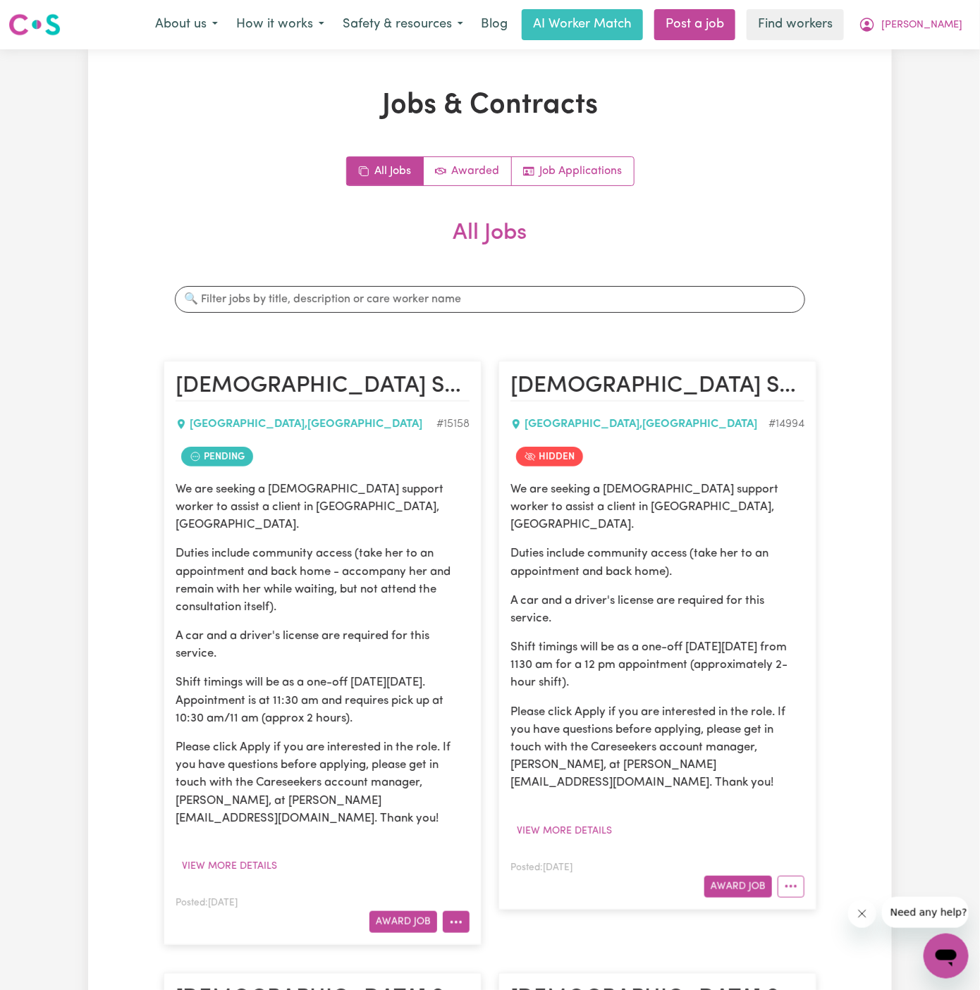
click at [464, 911] on button "More options" at bounding box center [456, 922] width 27 height 22
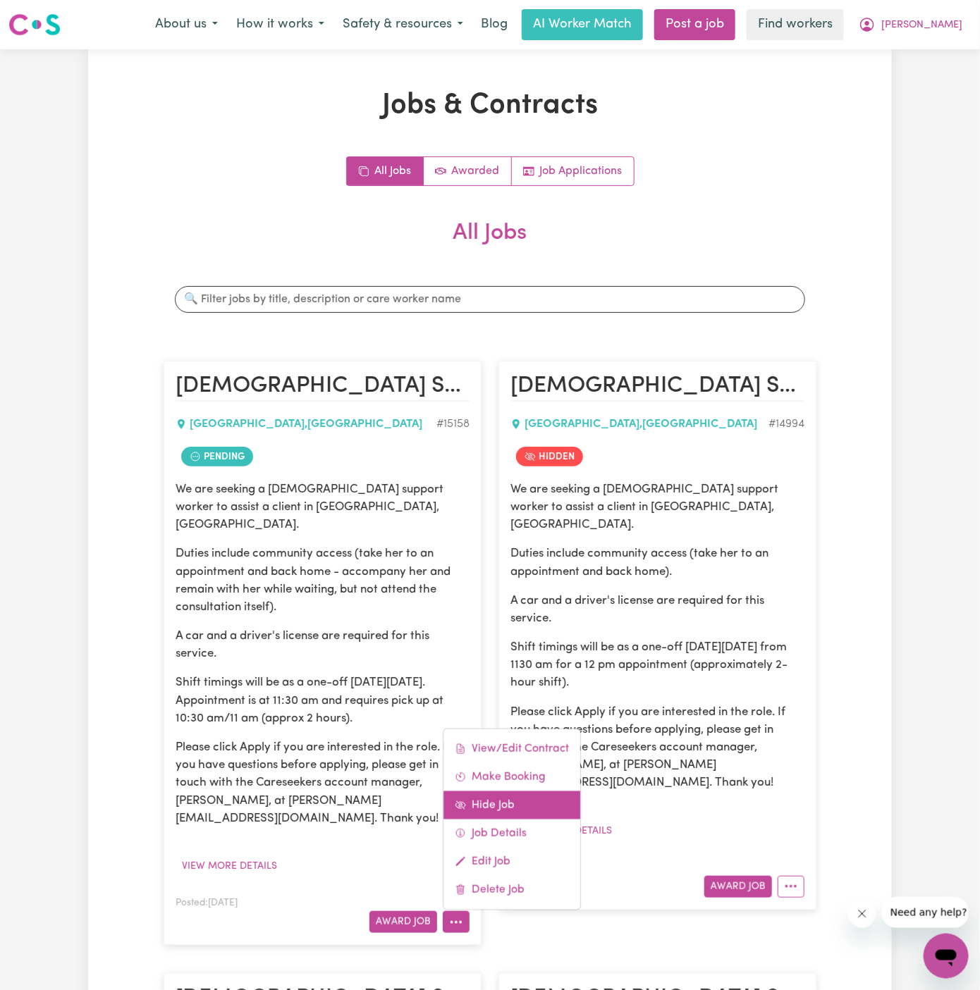
click at [516, 791] on link "Hide Job" at bounding box center [511, 805] width 137 height 28
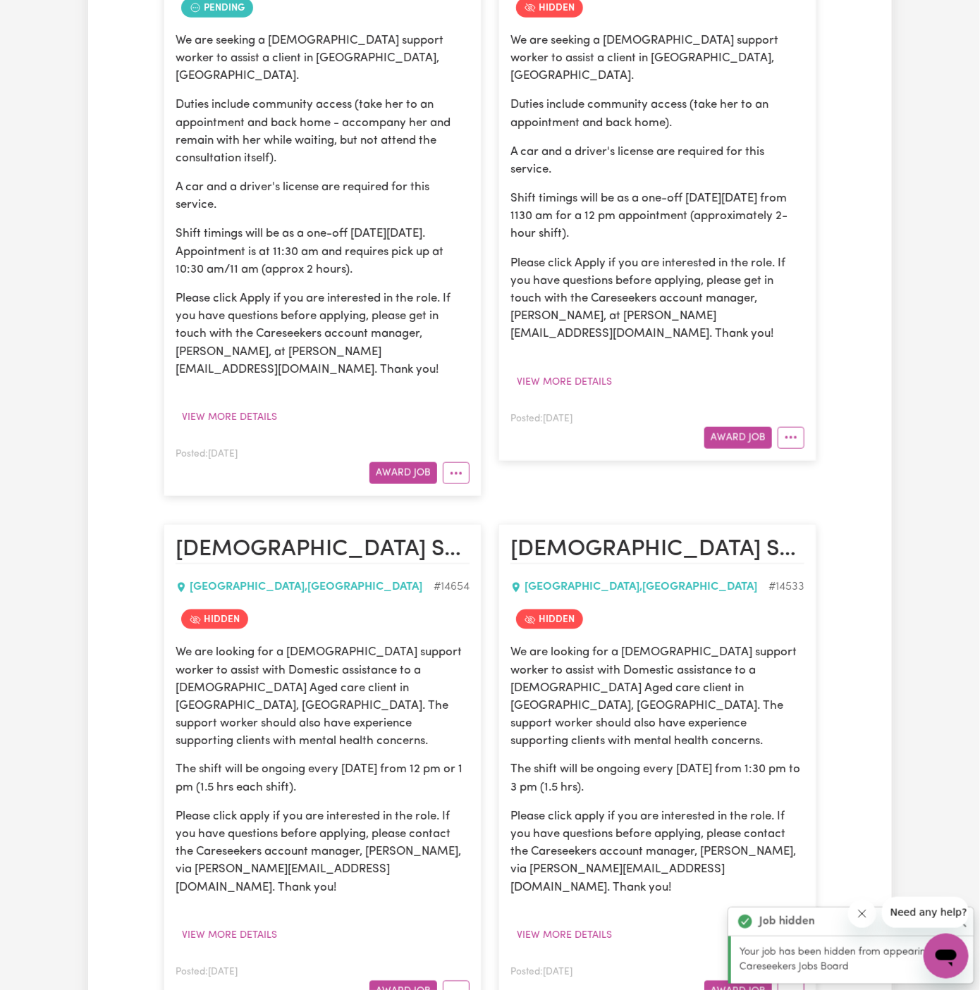
scroll to position [444, 0]
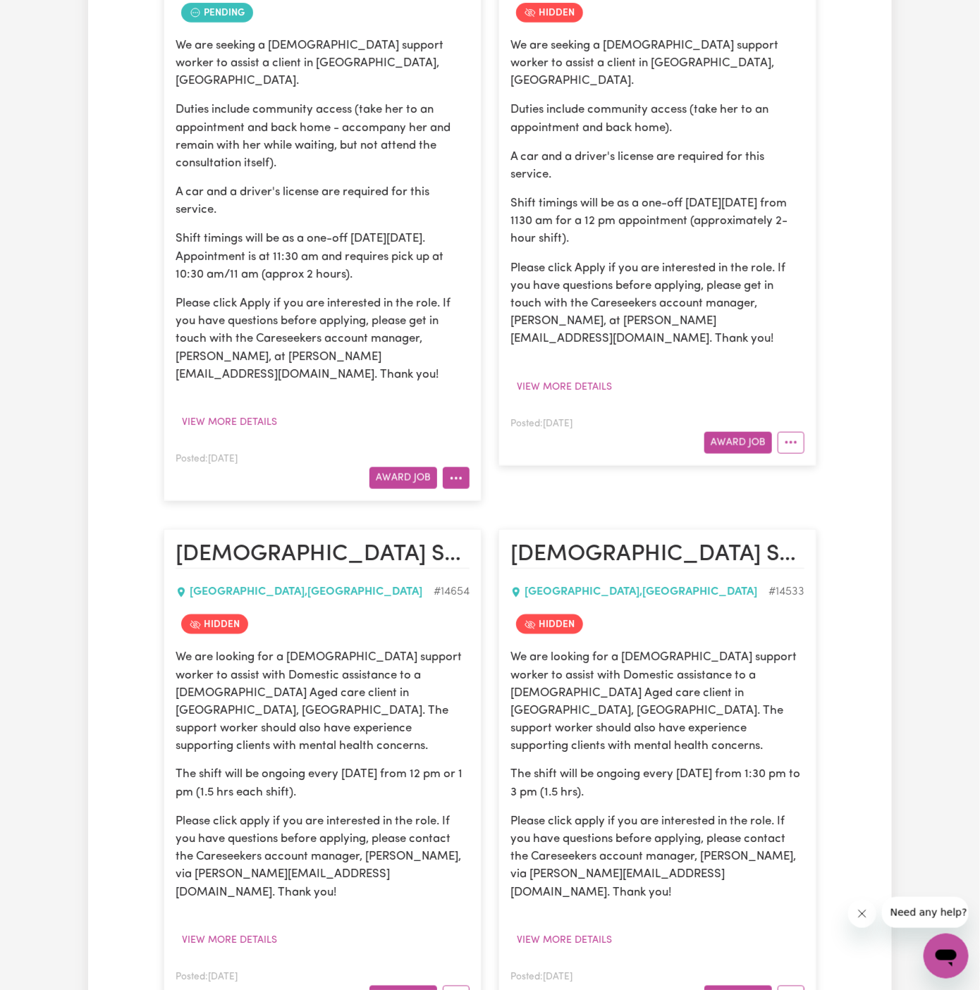
click at [462, 471] on icon "More options" at bounding box center [456, 478] width 14 height 14
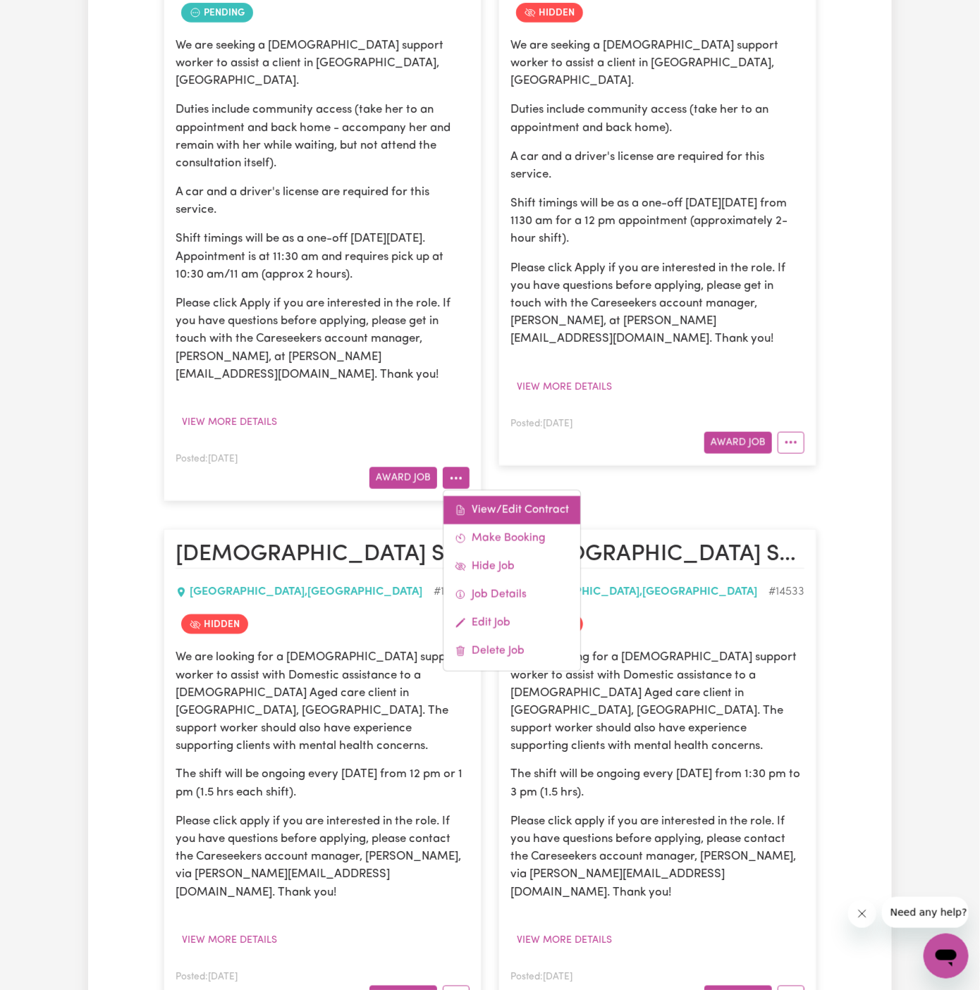
click at [539, 496] on link "View/Edit Contract" at bounding box center [511, 510] width 137 height 28
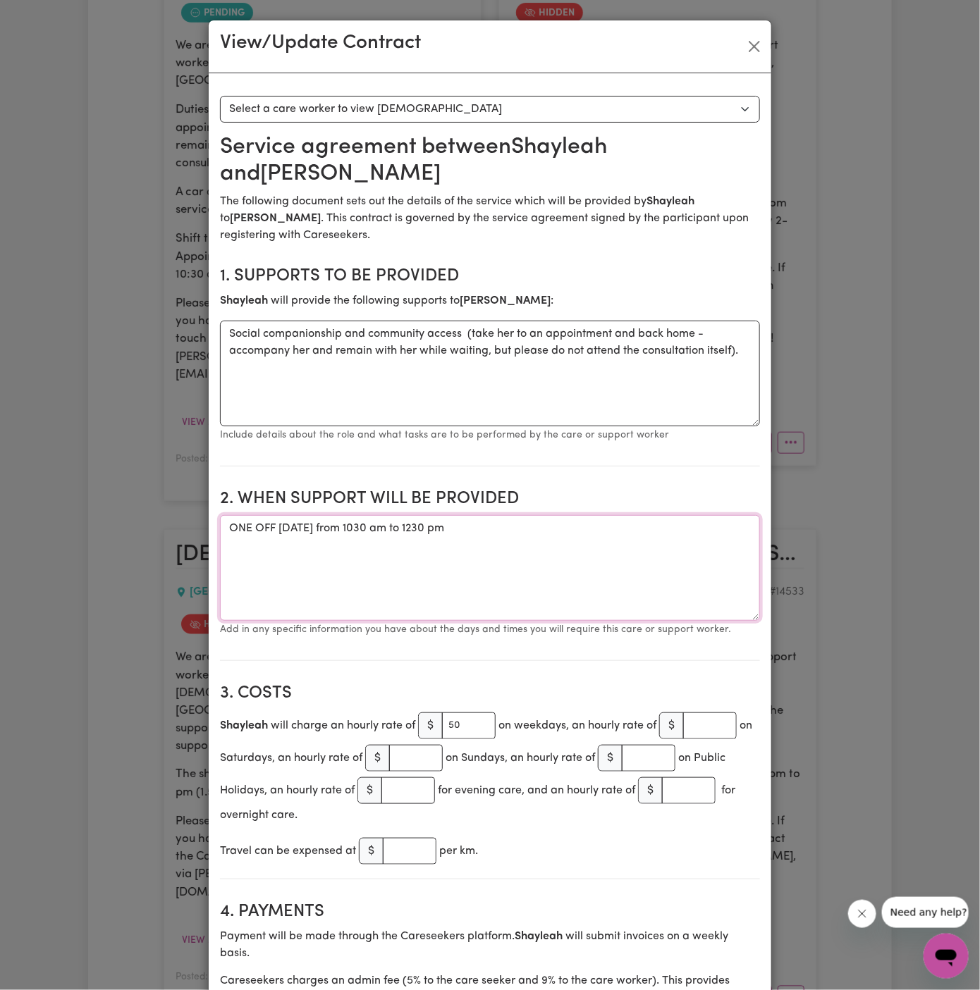
click at [393, 526] on textarea "ONE OFF [DATE] from 1030 am to 1230 pm" at bounding box center [490, 568] width 540 height 106
click at [354, 329] on textarea "Social companionship and community access (take her to an appointment and back …" at bounding box center [490, 374] width 540 height 106
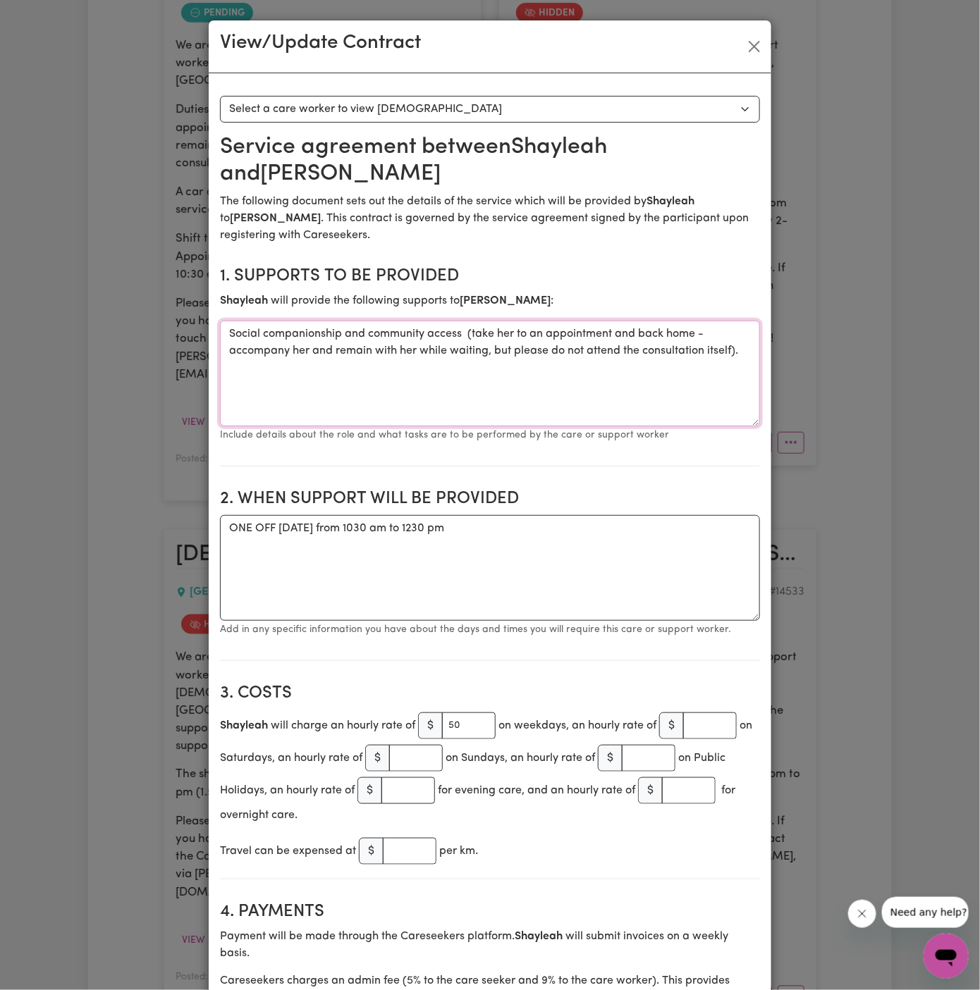
click at [354, 329] on textarea "Social companionship and community access (take her to an appointment and back …" at bounding box center [490, 374] width 540 height 106
click at [758, 44] on button "Close" at bounding box center [754, 46] width 23 height 23
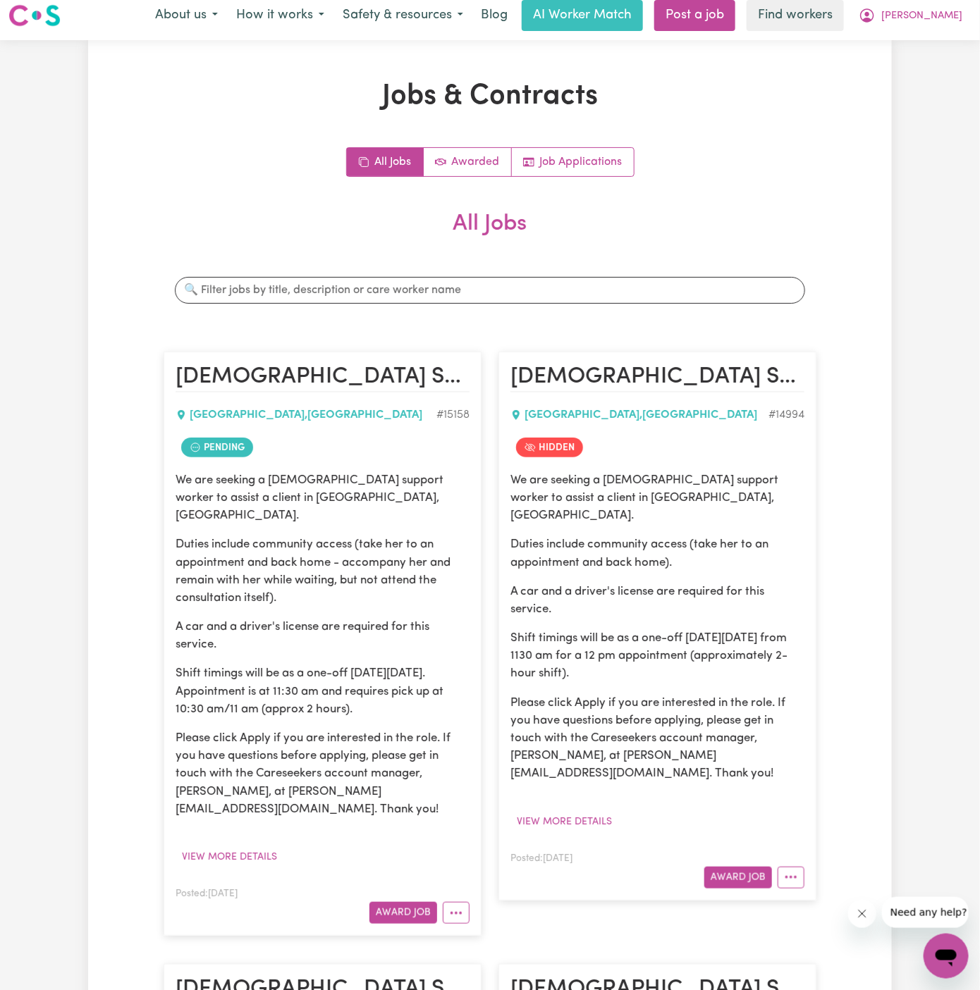
scroll to position [0, 0]
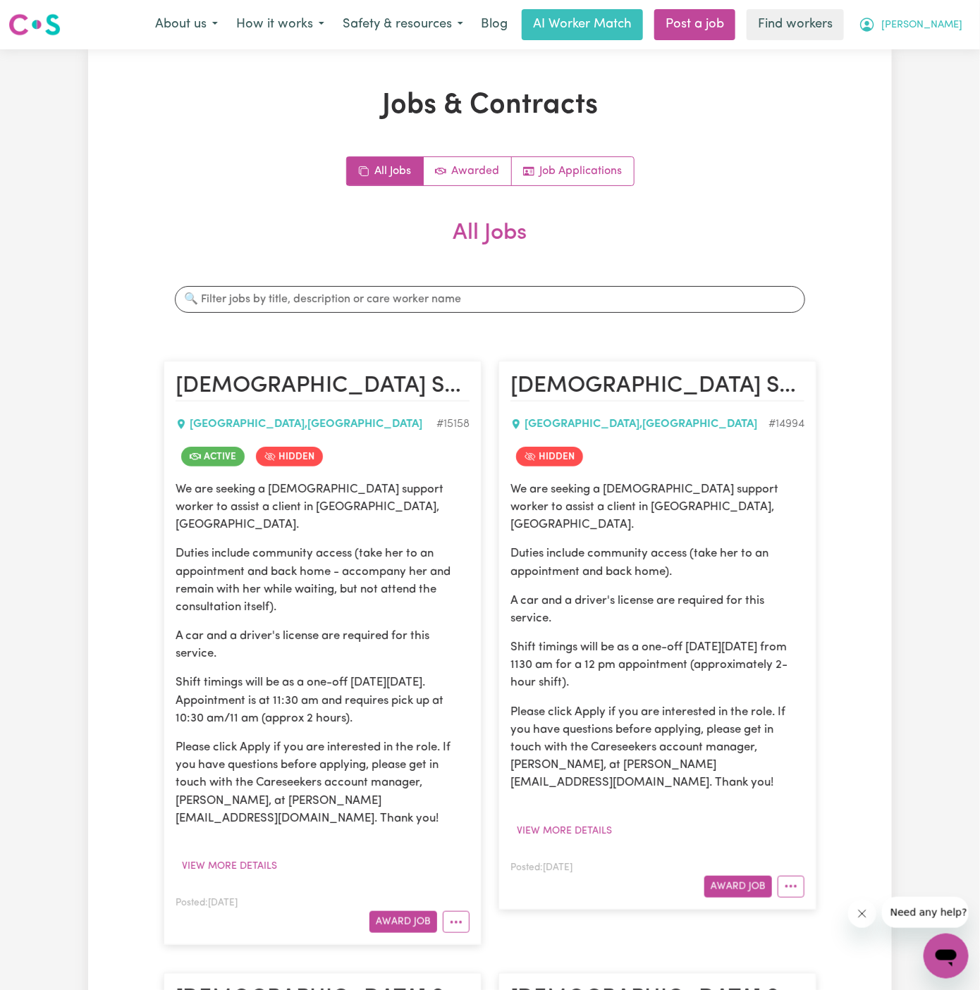
click at [941, 32] on span "[PERSON_NAME]" at bounding box center [921, 26] width 81 height 16
click at [937, 79] on link "Logout" at bounding box center [914, 81] width 111 height 27
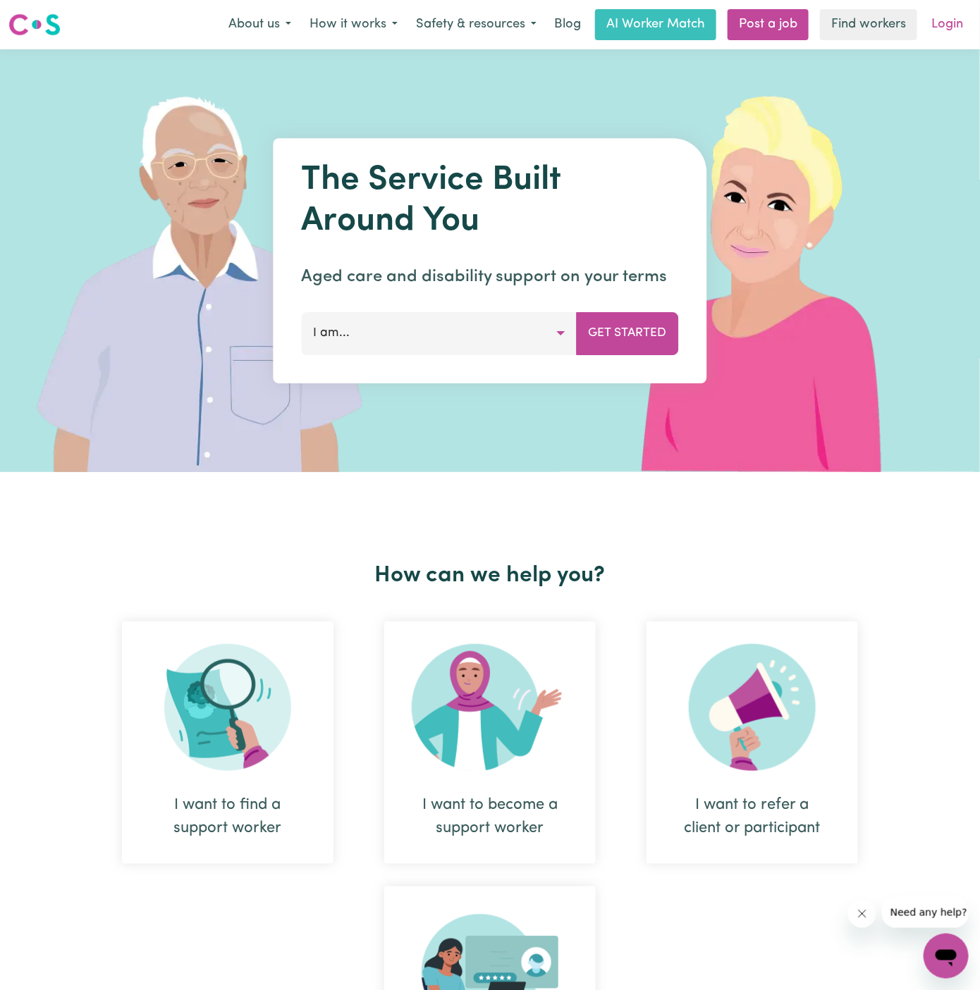
click at [947, 27] on link "Login" at bounding box center [946, 24] width 49 height 31
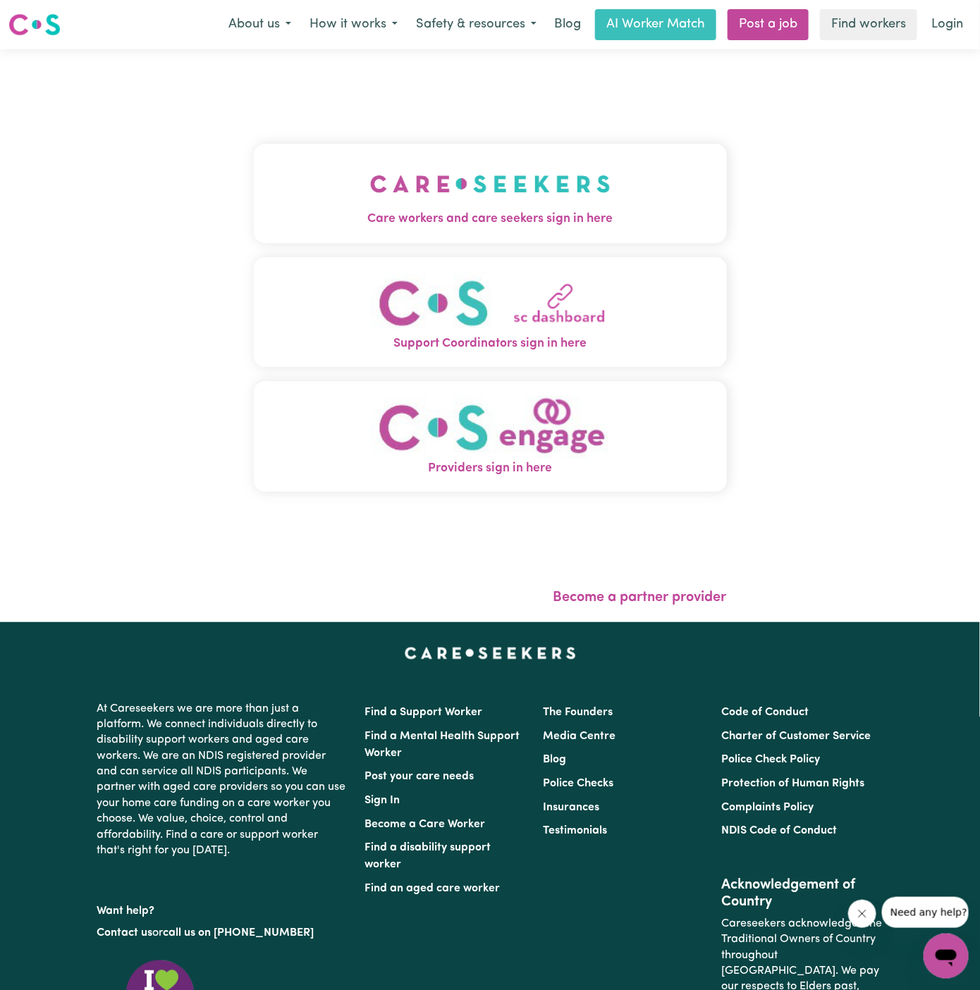
click at [519, 194] on img "Care workers and care seekers sign in here" at bounding box center [490, 184] width 240 height 52
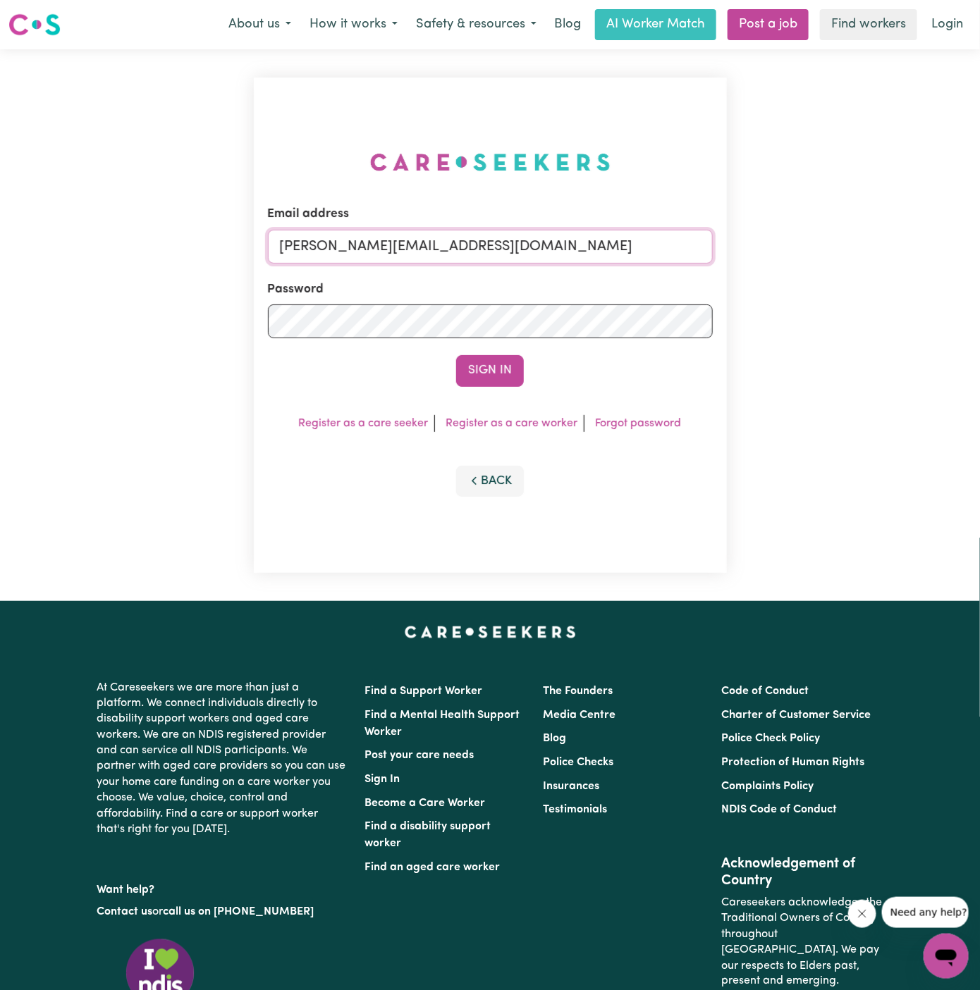
click at [512, 240] on input "[PERSON_NAME][EMAIL_ADDRESS][DOMAIN_NAME]" at bounding box center [490, 247] width 445 height 34
click at [445, 252] on input "[EMAIL_ADDRESS][DOMAIN_NAME]" at bounding box center [490, 247] width 445 height 34
drag, startPoint x: 351, startPoint y: 247, endPoint x: 1039, endPoint y: 246, distance: 687.8
click at [979, 246] on html "Menu About us How it works Safety & resources Blog AI Worker Match Post a job F…" at bounding box center [490, 603] width 980 height 1207
type input "[EMAIL_ADDRESS][DOMAIN_NAME]"
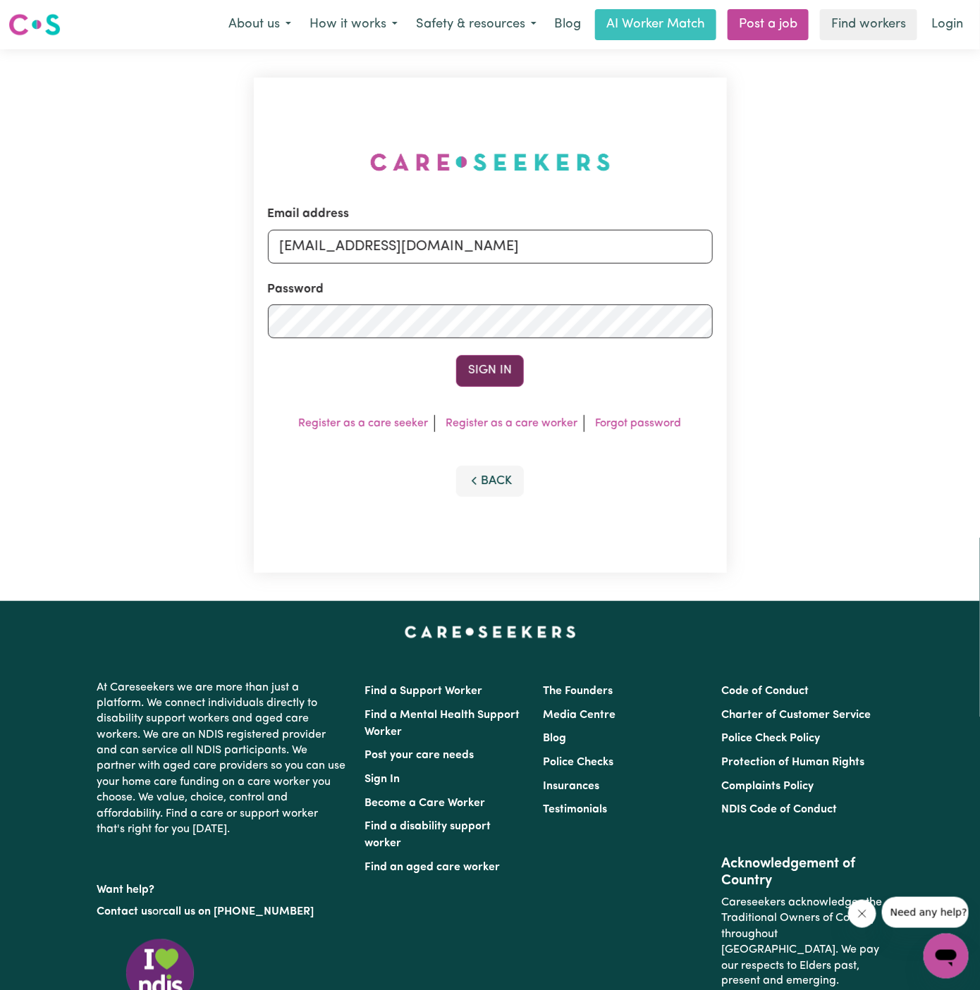
click at [478, 378] on button "Sign In" at bounding box center [490, 370] width 68 height 31
